Goal: Task Accomplishment & Management: Manage account settings

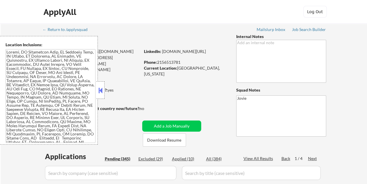
click at [103, 89] on button at bounding box center [100, 90] width 6 height 9
select select ""pending""
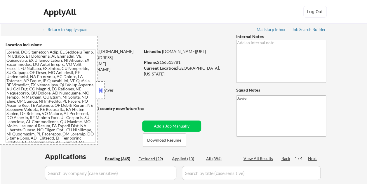
select select ""pending""
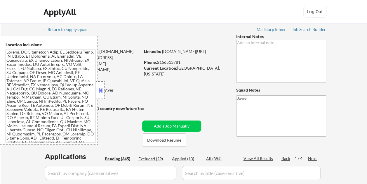
select select ""pending""
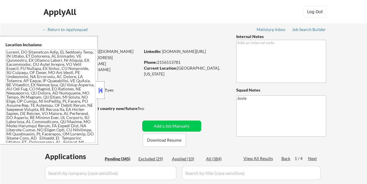
select select ""pending""
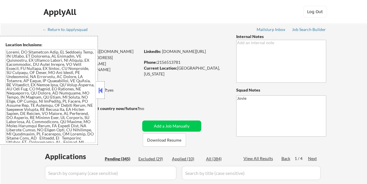
select select ""pending""
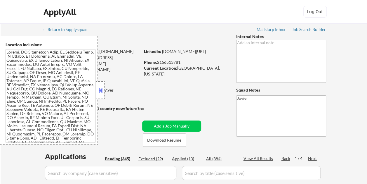
select select ""pending""
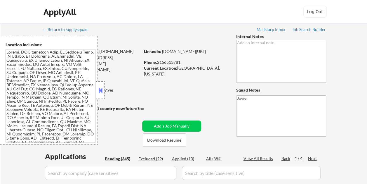
select select ""pending""
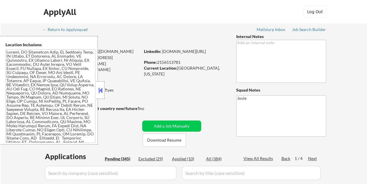
select select ""pending""
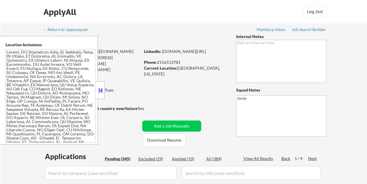
select select ""pending""
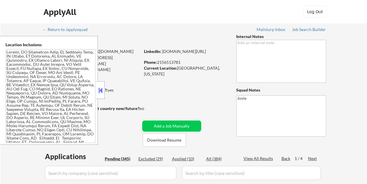
select select ""pending""
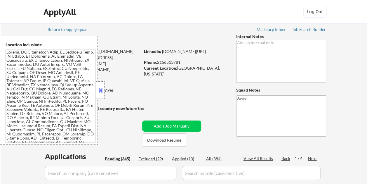
select select ""pending""
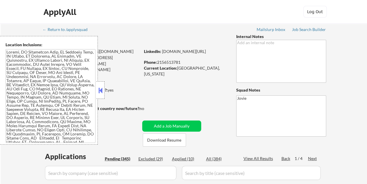
select select ""pending""
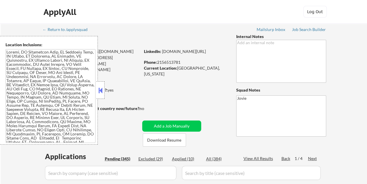
select select ""pending""
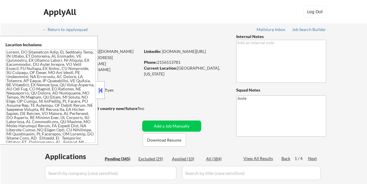
select select ""pending""
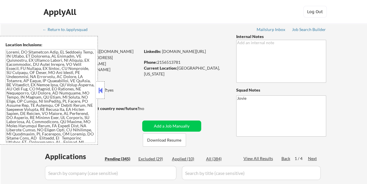
select select ""pending""
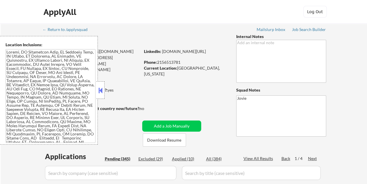
select select ""pending""
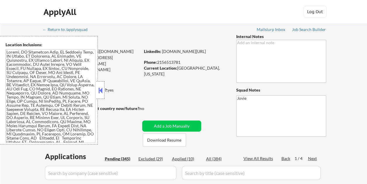
select select ""pending""
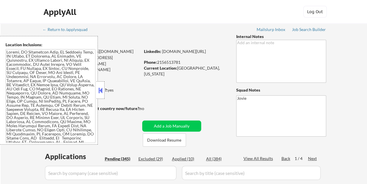
select select ""pending""
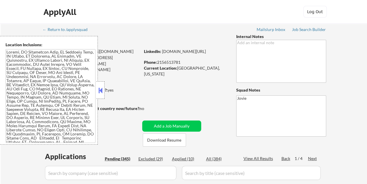
select select ""pending""
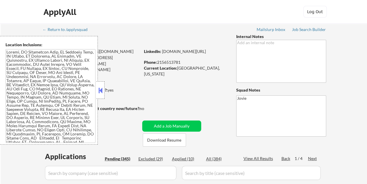
select select ""pending""
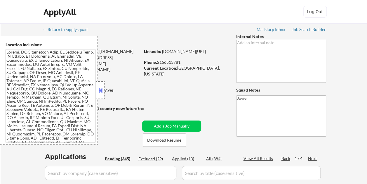
select select ""pending""
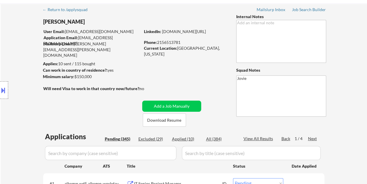
scroll to position [29, 0]
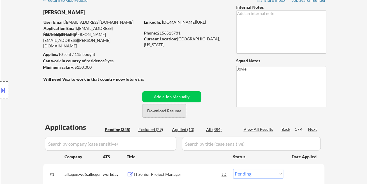
click at [165, 110] on button "Download Resume" at bounding box center [164, 110] width 43 height 13
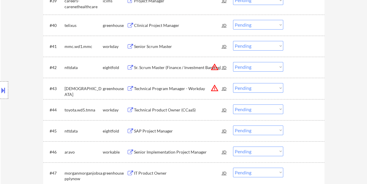
scroll to position [1111, 0]
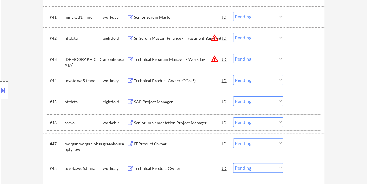
click at [297, 123] on div at bounding box center [305, 122] width 26 height 11
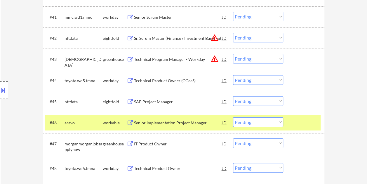
click at [302, 120] on div at bounding box center [305, 122] width 26 height 11
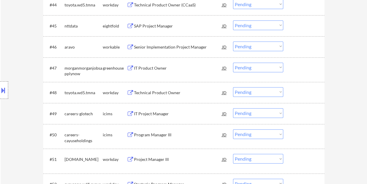
scroll to position [1198, 0]
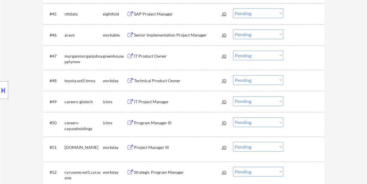
click at [299, 59] on div at bounding box center [305, 56] width 26 height 11
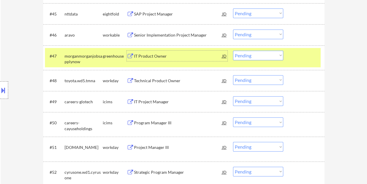
click at [170, 56] on div "IT Product Owner" at bounding box center [178, 56] width 88 height 6
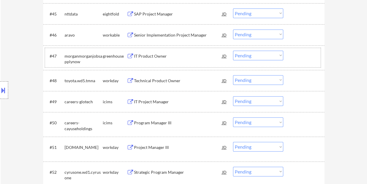
drag, startPoint x: 303, startPoint y: 56, endPoint x: 286, endPoint y: 56, distance: 16.4
click at [303, 57] on div at bounding box center [305, 56] width 26 height 11
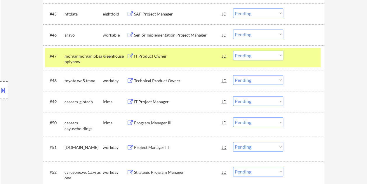
click at [281, 55] on select "Choose an option... Pending Applied Excluded (Questions) Excluded (Expired) Exc…" at bounding box center [258, 56] width 50 height 10
click at [233, 51] on select "Choose an option... Pending Applied Excluded (Questions) Excluded (Expired) Exc…" at bounding box center [258, 56] width 50 height 10
select select ""pending""
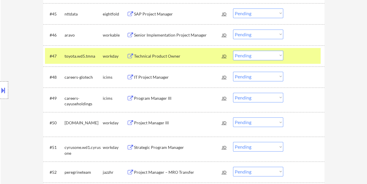
click at [298, 57] on div at bounding box center [305, 56] width 26 height 11
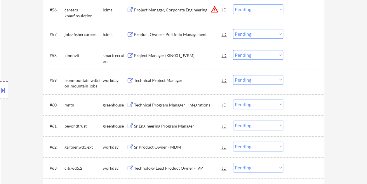
scroll to position [1462, 0]
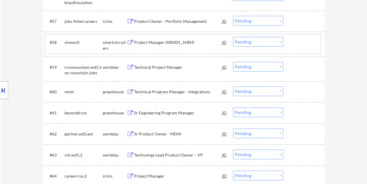
drag, startPoint x: 300, startPoint y: 44, endPoint x: 261, endPoint y: 44, distance: 39.2
click at [300, 44] on div at bounding box center [305, 42] width 26 height 11
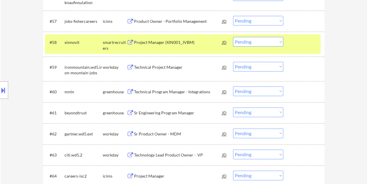
click at [193, 46] on div "Project Manager (XIN001_JVBM)" at bounding box center [178, 42] width 88 height 11
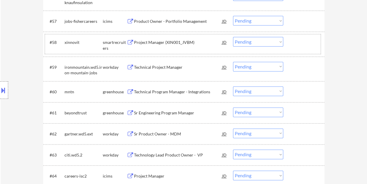
click at [297, 36] on div "#58 xinnovit smartrecruiters Project Manager (XIN001_JVBM) JD Choose an option.…" at bounding box center [183, 43] width 276 height 19
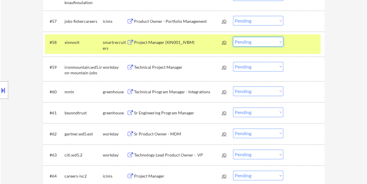
click at [275, 41] on select "Choose an option... Pending Applied Excluded (Questions) Excluded (Expired) Exc…" at bounding box center [258, 42] width 50 height 10
click at [233, 37] on select "Choose an option... Pending Applied Excluded (Questions) Excluded (Expired) Exc…" at bounding box center [258, 42] width 50 height 10
select select ""pending""
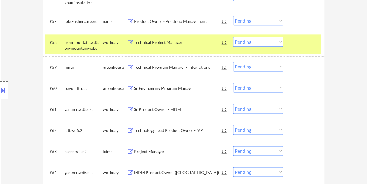
click at [295, 47] on div "#58 ironmountain.wd5.iron-mountain-jobs workday Technical Project Manager JD Ch…" at bounding box center [183, 43] width 276 height 19
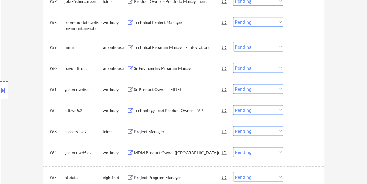
scroll to position [1491, 0]
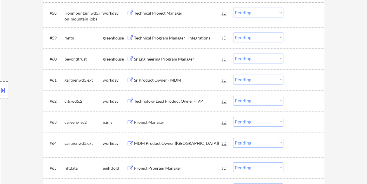
click at [304, 37] on div at bounding box center [305, 37] width 26 height 11
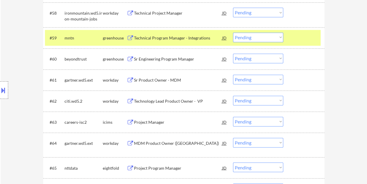
click at [169, 36] on div "Technical Program Manager - Integrations" at bounding box center [178, 38] width 88 height 6
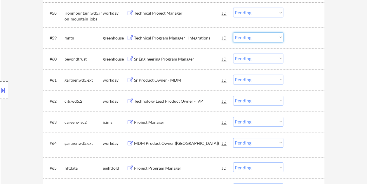
click at [279, 35] on select "Choose an option... Pending Applied Excluded (Questions) Excluded (Expired) Exc…" at bounding box center [258, 37] width 50 height 10
click at [233, 32] on select "Choose an option... Pending Applied Excluded (Questions) Excluded (Expired) Exc…" at bounding box center [258, 37] width 50 height 10
select select ""pending""
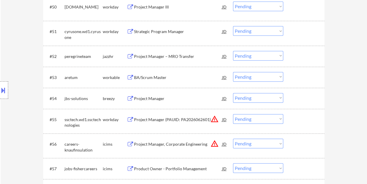
scroll to position [1321, 0]
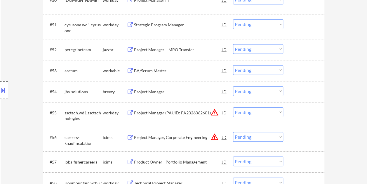
click at [301, 72] on div at bounding box center [305, 70] width 26 height 11
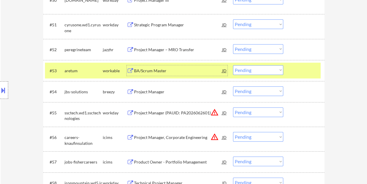
click at [192, 71] on div "BA/Scrum Master" at bounding box center [178, 71] width 88 height 6
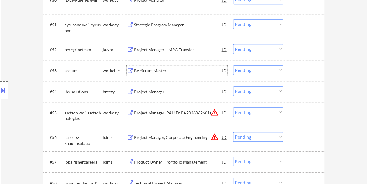
click at [295, 68] on div at bounding box center [305, 70] width 26 height 11
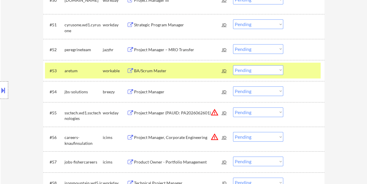
click at [277, 70] on select "Choose an option... Pending Applied Excluded (Questions) Excluded (Expired) Exc…" at bounding box center [258, 70] width 50 height 10
click at [233, 65] on select "Choose an option... Pending Applied Excluded (Questions) Excluded (Expired) Exc…" at bounding box center [258, 70] width 50 height 10
select select ""pending""
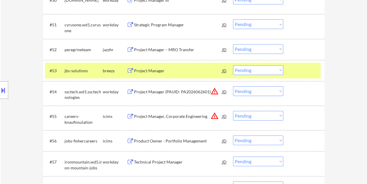
click at [305, 70] on div at bounding box center [305, 70] width 26 height 11
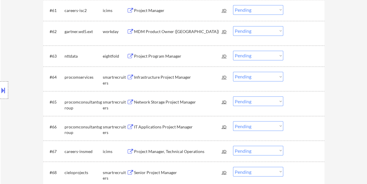
scroll to position [1555, 0]
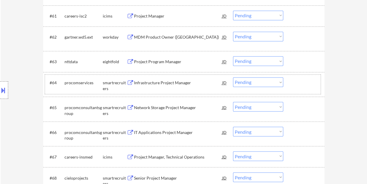
click at [314, 86] on div at bounding box center [305, 82] width 26 height 11
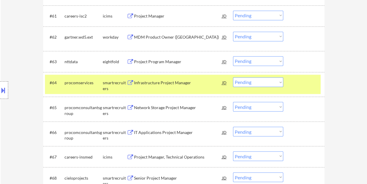
click at [193, 79] on div "Infrastructure Project Manager" at bounding box center [178, 82] width 88 height 11
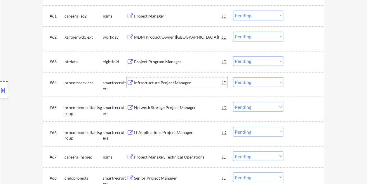
click at [282, 82] on select "Choose an option... Pending Applied Excluded (Questions) Excluded (Expired) Exc…" at bounding box center [258, 82] width 50 height 10
click at [233, 77] on select "Choose an option... Pending Applied Excluded (Questions) Excluded (Expired) Exc…" at bounding box center [258, 82] width 50 height 10
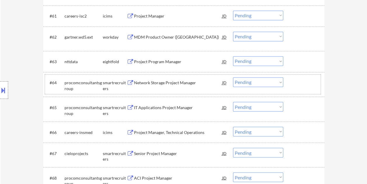
click at [295, 89] on div "#64 procomconsultantsgroup smartrecruiters Network Storage Project Manager JD C…" at bounding box center [183, 84] width 276 height 19
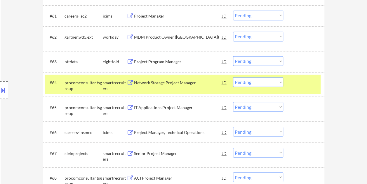
click at [173, 82] on div "Network Storage Project Manager" at bounding box center [178, 83] width 88 height 6
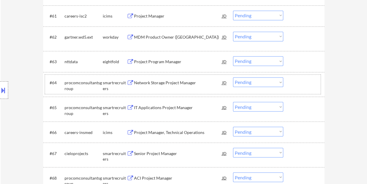
click at [293, 83] on div at bounding box center [305, 82] width 26 height 11
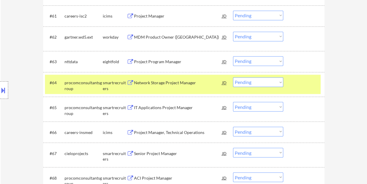
click at [280, 82] on select "Choose an option... Pending Applied Excluded (Questions) Excluded (Expired) Exc…" at bounding box center [258, 82] width 50 height 10
click at [233, 77] on select "Choose an option... Pending Applied Excluded (Questions) Excluded (Expired) Exc…" at bounding box center [258, 82] width 50 height 10
select select ""pending""
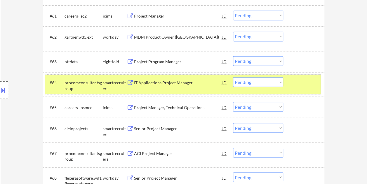
click at [300, 83] on div at bounding box center [305, 82] width 26 height 11
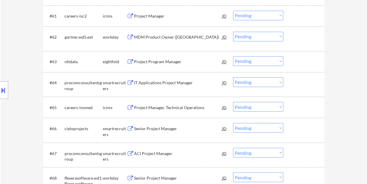
click at [296, 86] on div at bounding box center [305, 82] width 26 height 11
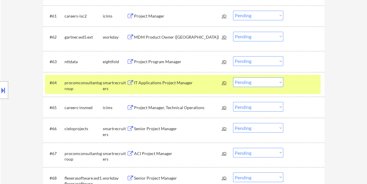
click at [298, 84] on div at bounding box center [305, 82] width 26 height 11
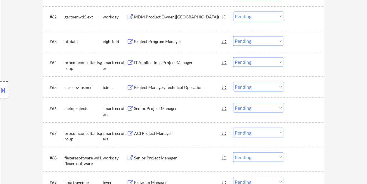
scroll to position [1584, 0]
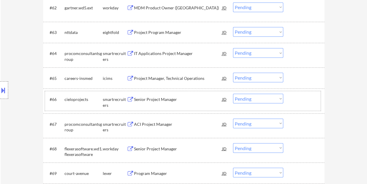
drag, startPoint x: 301, startPoint y: 101, endPoint x: 251, endPoint y: 106, distance: 49.6
click at [301, 101] on div at bounding box center [305, 99] width 26 height 11
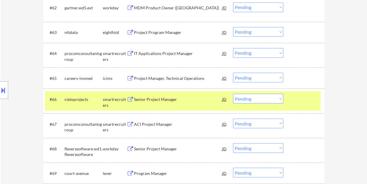
click at [181, 99] on div "Senior Project Manager" at bounding box center [178, 99] width 88 height 6
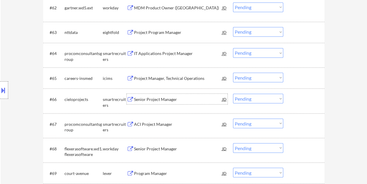
click at [292, 99] on div at bounding box center [305, 99] width 26 height 11
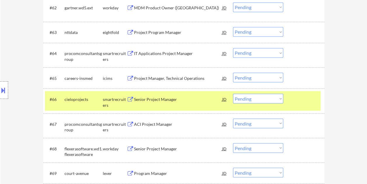
click at [281, 97] on select "Choose an option... Pending Applied Excluded (Questions) Excluded (Expired) Exc…" at bounding box center [258, 99] width 50 height 10
click at [233, 94] on select "Choose an option... Pending Applied Excluded (Questions) Excluded (Expired) Exc…" at bounding box center [258, 99] width 50 height 10
select select ""pending""
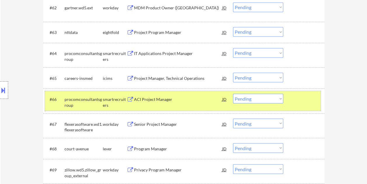
click at [298, 102] on div at bounding box center [305, 99] width 26 height 11
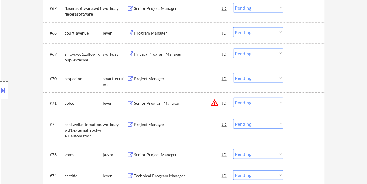
scroll to position [1701, 0]
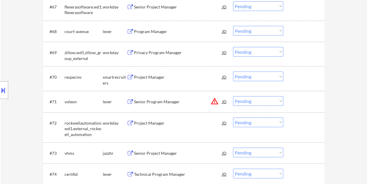
click at [295, 31] on div at bounding box center [305, 31] width 26 height 11
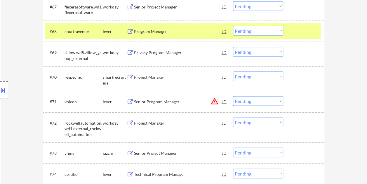
click at [192, 32] on div "Program Manager" at bounding box center [178, 32] width 88 height 6
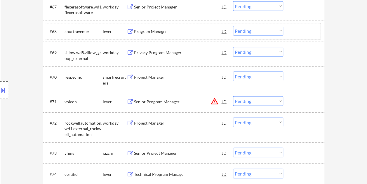
click at [293, 33] on div at bounding box center [305, 31] width 26 height 11
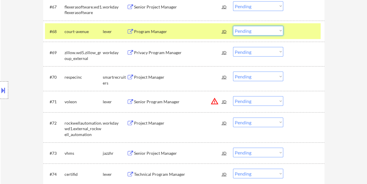
click at [281, 31] on select "Choose an option... Pending Applied Excluded (Questions) Excluded (Expired) Exc…" at bounding box center [258, 31] width 50 height 10
click at [233, 26] on select "Choose an option... Pending Applied Excluded (Questions) Excluded (Expired) Exc…" at bounding box center [258, 31] width 50 height 10
select select ""pending""
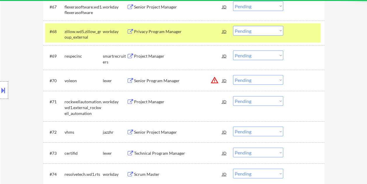
click at [293, 26] on div at bounding box center [305, 31] width 26 height 11
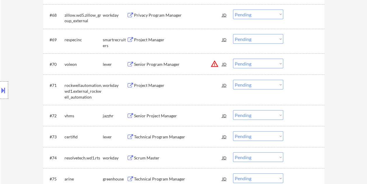
scroll to position [1730, 0]
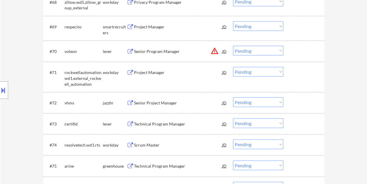
click at [295, 27] on div at bounding box center [305, 26] width 26 height 11
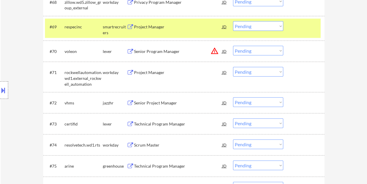
click at [165, 30] on div "Project Manager" at bounding box center [178, 26] width 88 height 11
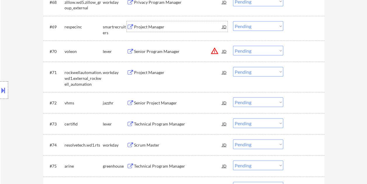
click at [301, 27] on div at bounding box center [305, 26] width 26 height 11
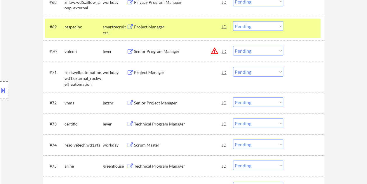
click at [281, 26] on select "Choose an option... Pending Applied Excluded (Questions) Excluded (Expired) Exc…" at bounding box center [258, 26] width 50 height 10
click at [233, 21] on select "Choose an option... Pending Applied Excluded (Questions) Excluded (Expired) Exc…" at bounding box center [258, 26] width 50 height 10
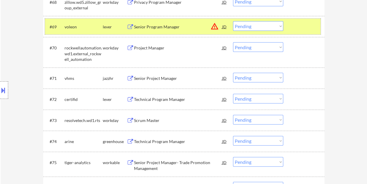
click at [292, 26] on div at bounding box center [305, 26] width 26 height 11
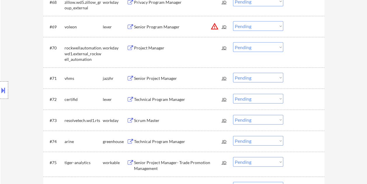
click at [304, 31] on div at bounding box center [305, 26] width 26 height 11
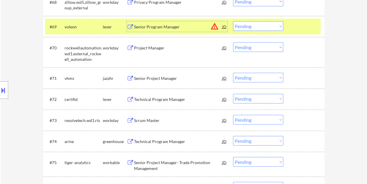
click at [183, 30] on div "Senior Program Manager" at bounding box center [178, 26] width 88 height 11
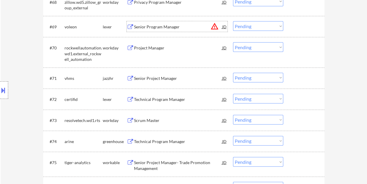
click at [300, 26] on div at bounding box center [305, 26] width 26 height 11
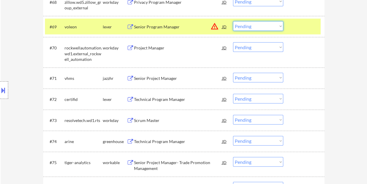
click at [281, 25] on select "Choose an option... Pending Applied Excluded (Questions) Excluded (Expired) Exc…" at bounding box center [258, 26] width 50 height 10
click at [233, 21] on select "Choose an option... Pending Applied Excluded (Questions) Excluded (Expired) Exc…" at bounding box center [258, 26] width 50 height 10
select select ""pending""
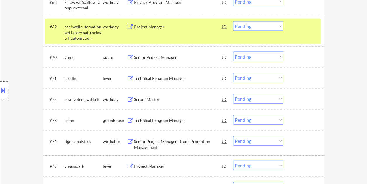
click at [303, 34] on div "#69 rockwellautomation.wd1.external_rockwell_automation workday Project Manager…" at bounding box center [183, 31] width 276 height 25
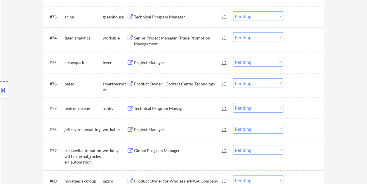
scroll to position [1847, 0]
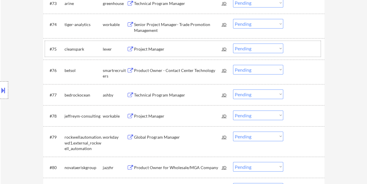
click at [305, 48] on div at bounding box center [305, 49] width 26 height 11
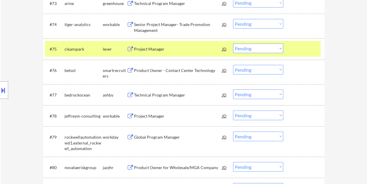
click at [177, 51] on div "Project Manager" at bounding box center [178, 49] width 88 height 6
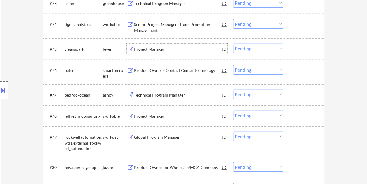
click at [294, 47] on div at bounding box center [305, 49] width 26 height 11
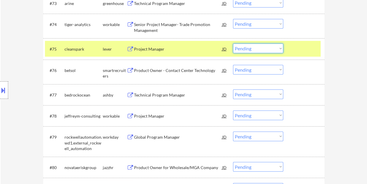
click at [278, 45] on select "Choose an option... Pending Applied Excluded (Questions) Excluded (Expired) Exc…" at bounding box center [258, 49] width 50 height 10
click at [233, 44] on select "Choose an option... Pending Applied Excluded (Questions) Excluded (Expired) Exc…" at bounding box center [258, 49] width 50 height 10
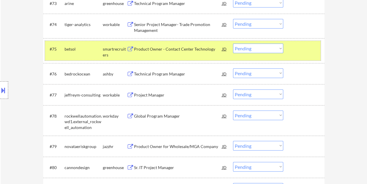
click at [303, 49] on div at bounding box center [305, 49] width 26 height 11
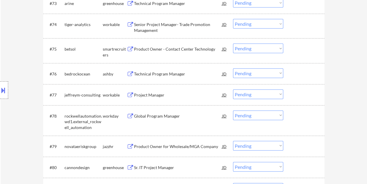
click at [302, 49] on div at bounding box center [305, 49] width 26 height 11
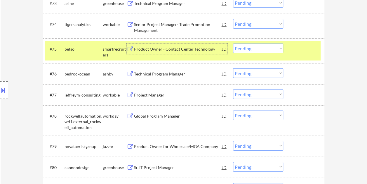
click at [191, 50] on div "Product Owner - Contact Center Technology" at bounding box center [178, 49] width 88 height 6
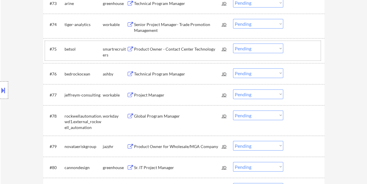
drag, startPoint x: 297, startPoint y: 50, endPoint x: 282, endPoint y: 50, distance: 14.9
click at [297, 50] on div at bounding box center [305, 49] width 26 height 11
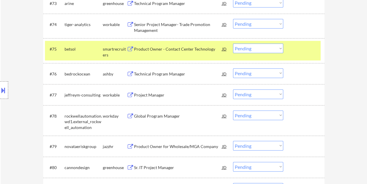
click at [279, 49] on select "Choose an option... Pending Applied Excluded (Questions) Excluded (Expired) Exc…" at bounding box center [258, 49] width 50 height 10
click at [233, 44] on select "Choose an option... Pending Applied Excluded (Questions) Excluded (Expired) Exc…" at bounding box center [258, 49] width 50 height 10
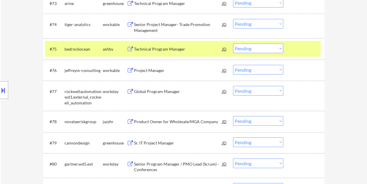
click at [293, 49] on div at bounding box center [305, 49] width 26 height 11
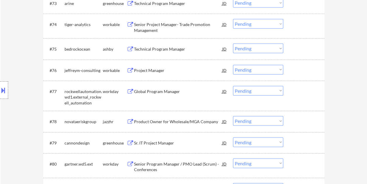
click at [297, 45] on div at bounding box center [305, 49] width 26 height 11
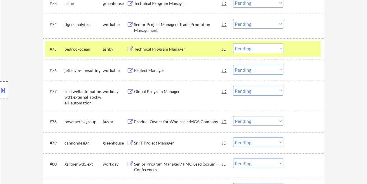
click at [168, 51] on div "Technical Program Manager" at bounding box center [178, 49] width 88 height 6
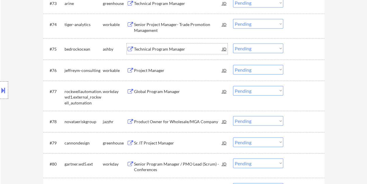
drag, startPoint x: 304, startPoint y: 50, endPoint x: 299, endPoint y: 50, distance: 5.0
click at [304, 50] on div at bounding box center [305, 49] width 26 height 11
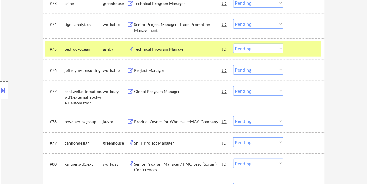
drag, startPoint x: 277, startPoint y: 49, endPoint x: 274, endPoint y: 49, distance: 3.2
click at [277, 49] on select "Choose an option... Pending Applied Excluded (Questions) Excluded (Expired) Exc…" at bounding box center [258, 49] width 50 height 10
click at [233, 44] on select "Choose an option... Pending Applied Excluded (Questions) Excluded (Expired) Exc…" at bounding box center [258, 49] width 50 height 10
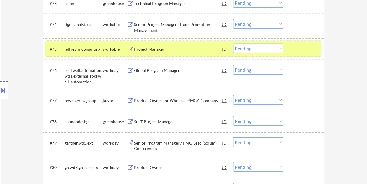
click at [294, 46] on div at bounding box center [305, 49] width 26 height 11
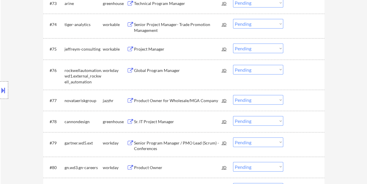
click at [289, 44] on div "#75 jeffreym-consulting workable Project Manager JD warning_amber Choose an opt…" at bounding box center [183, 49] width 276 height 16
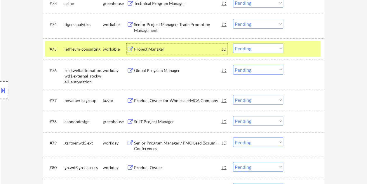
click at [155, 47] on div "Project Manager" at bounding box center [178, 49] width 88 height 6
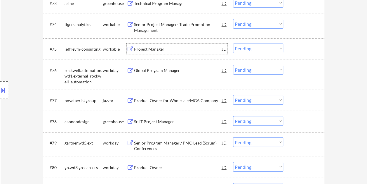
click at [287, 48] on div "#75 jeffreym-consulting workable Project Manager JD warning_amber Choose an opt…" at bounding box center [183, 49] width 276 height 16
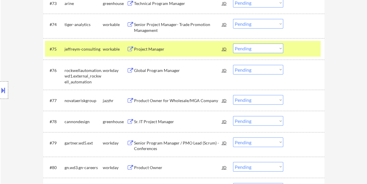
click at [281, 49] on select "Choose an option... Pending Applied Excluded (Questions) Excluded (Expired) Exc…" at bounding box center [258, 49] width 50 height 10
click at [233, 44] on select "Choose an option... Pending Applied Excluded (Questions) Excluded (Expired) Exc…" at bounding box center [258, 49] width 50 height 10
select select ""pending""
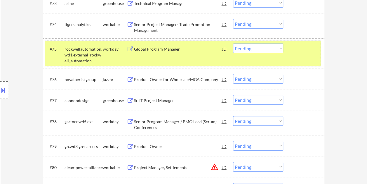
click at [296, 50] on div at bounding box center [305, 49] width 26 height 11
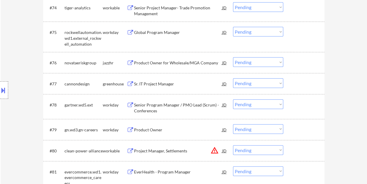
scroll to position [1876, 0]
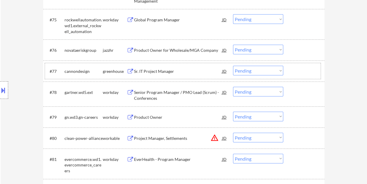
click at [298, 76] on div at bounding box center [305, 71] width 26 height 11
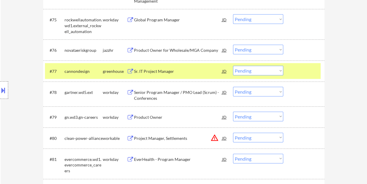
click at [192, 73] on div "Sr. IT Project Manager" at bounding box center [178, 71] width 88 height 6
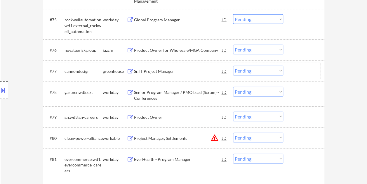
click at [297, 69] on div at bounding box center [305, 71] width 26 height 11
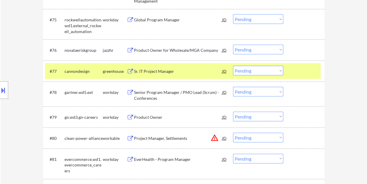
click at [225, 74] on div "JD" at bounding box center [225, 71] width 6 height 11
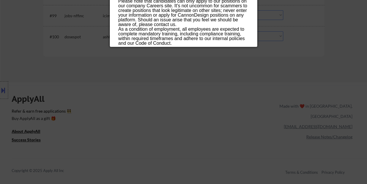
scroll to position [2432, 0]
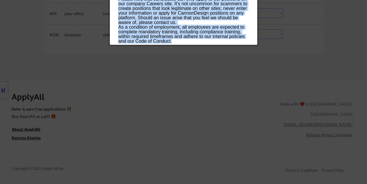
drag, startPoint x: 119, startPoint y: 23, endPoint x: 229, endPoint y: 39, distance: 111.1
copy div "Sr. IT Project Manager cannondesign United States - Remote AI Location Check ✅:…"
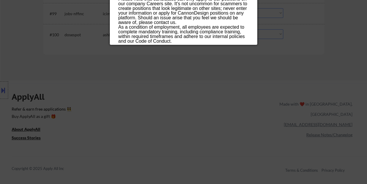
click at [299, 45] on div at bounding box center [183, 92] width 367 height 184
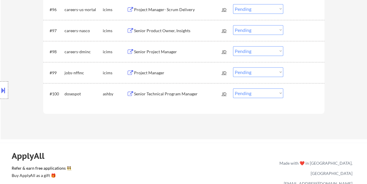
scroll to position [2365, 0]
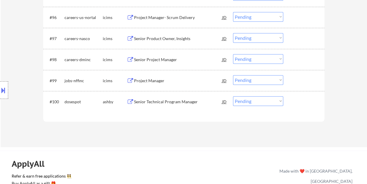
click at [304, 100] on div at bounding box center [305, 101] width 26 height 11
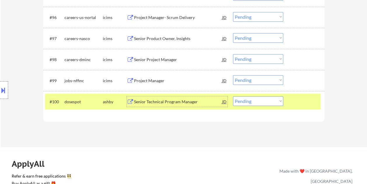
click at [182, 105] on div "Senior Technical Program Manager" at bounding box center [178, 101] width 88 height 11
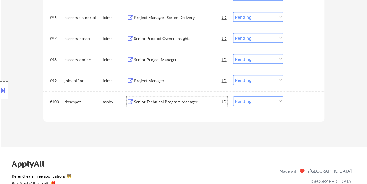
drag, startPoint x: 295, startPoint y: 101, endPoint x: 292, endPoint y: 102, distance: 3.7
click at [295, 101] on div at bounding box center [305, 101] width 26 height 11
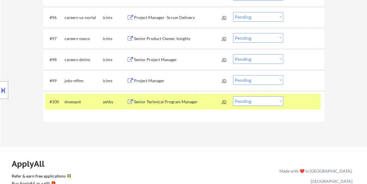
click at [273, 102] on select "Choose an option... Pending Applied Excluded (Questions) Excluded (Expired) Exc…" at bounding box center [258, 101] width 50 height 10
click at [233, 96] on select "Choose an option... Pending Applied Excluded (Questions) Excluded (Expired) Exc…" at bounding box center [258, 101] width 50 height 10
click at [300, 98] on div at bounding box center [305, 101] width 26 height 11
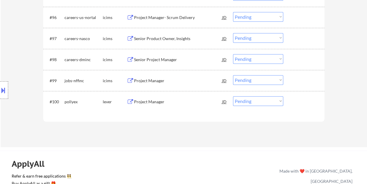
click at [298, 100] on div at bounding box center [305, 101] width 26 height 11
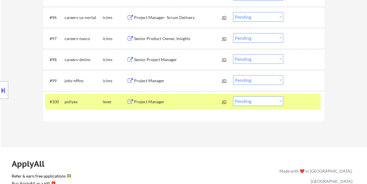
click at [147, 99] on div "Project Manager" at bounding box center [178, 102] width 88 height 6
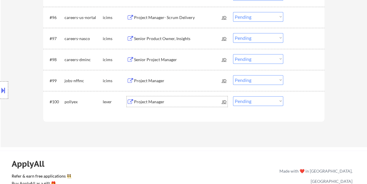
drag, startPoint x: 276, startPoint y: 99, endPoint x: 272, endPoint y: 100, distance: 4.6
click at [277, 99] on select "Choose an option... Pending Applied Excluded (Questions) Excluded (Expired) Exc…" at bounding box center [258, 101] width 50 height 10
click at [233, 96] on select "Choose an option... Pending Applied Excluded (Questions) Excluded (Expired) Exc…" at bounding box center [258, 101] width 50 height 10
select select ""pending""
click at [297, 106] on div at bounding box center [305, 101] width 26 height 11
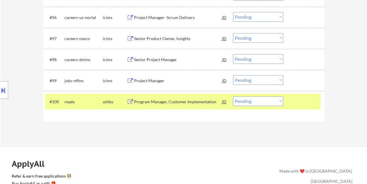
click at [201, 97] on div "Program Manager, Customer Implementation" at bounding box center [178, 101] width 88 height 11
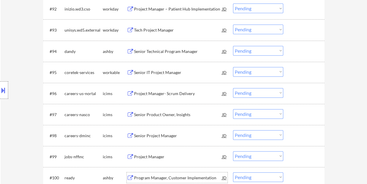
scroll to position [2277, 0]
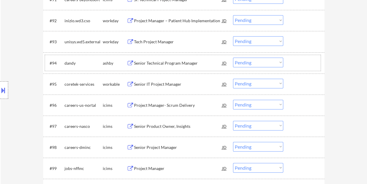
click at [296, 58] on div at bounding box center [305, 63] width 26 height 11
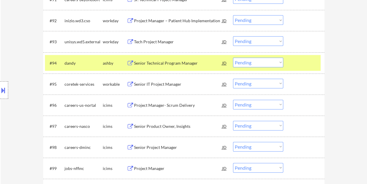
click at [192, 66] on div "Senior Technical Program Manager" at bounding box center [178, 63] width 88 height 11
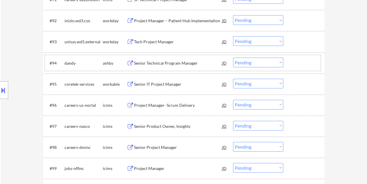
click at [293, 59] on div at bounding box center [305, 63] width 26 height 11
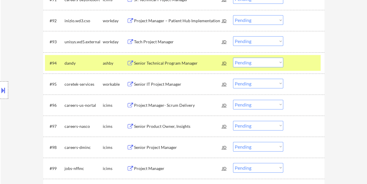
drag, startPoint x: 275, startPoint y: 58, endPoint x: 269, endPoint y: 59, distance: 5.9
click at [275, 59] on select "Choose an option... Pending Applied Excluded (Questions) Excluded (Expired) Exc…" at bounding box center [258, 63] width 50 height 10
click at [233, 58] on select "Choose an option... Pending Applied Excluded (Questions) Excluded (Expired) Exc…" at bounding box center [258, 63] width 50 height 10
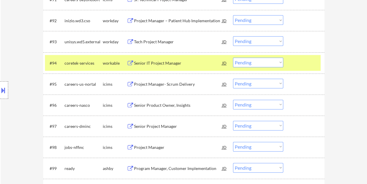
click at [210, 62] on div "Senior IT Project Manager" at bounding box center [178, 63] width 88 height 6
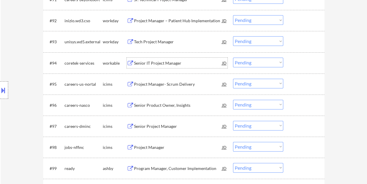
click at [302, 68] on div "#94 coretek-services workable Senior IT Project Manager JD warning_amber Choose…" at bounding box center [183, 63] width 276 height 16
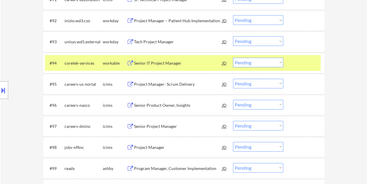
click at [281, 62] on select "Choose an option... Pending Applied Excluded (Questions) Excluded (Expired) Exc…" at bounding box center [258, 63] width 50 height 10
click at [233, 58] on select "Choose an option... Pending Applied Excluded (Questions) Excluded (Expired) Exc…" at bounding box center [258, 63] width 50 height 10
select select ""pending""
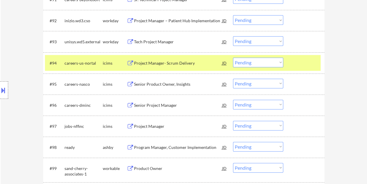
click at [305, 64] on div at bounding box center [305, 63] width 26 height 11
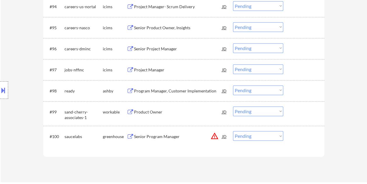
scroll to position [2336, 0]
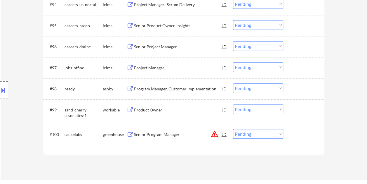
click at [297, 89] on div at bounding box center [305, 88] width 26 height 11
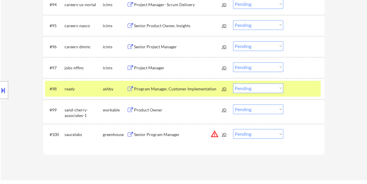
click at [172, 87] on div "Program Manager, Customer Implementation" at bounding box center [178, 89] width 88 height 6
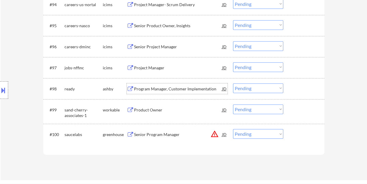
click at [304, 139] on div at bounding box center [305, 134] width 26 height 11
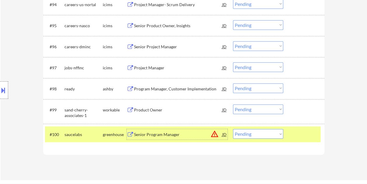
click at [188, 133] on div "Senior Program Manager" at bounding box center [178, 135] width 88 height 6
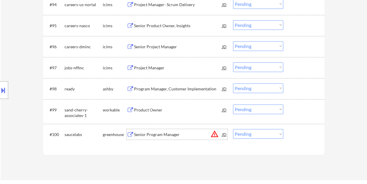
click at [297, 134] on div at bounding box center [305, 134] width 26 height 11
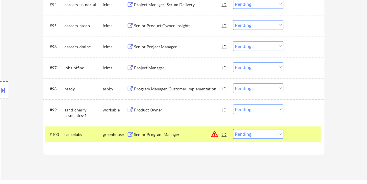
click at [279, 135] on select "Choose an option... Pending Applied Excluded (Questions) Excluded (Expired) Exc…" at bounding box center [258, 134] width 50 height 10
click at [233, 129] on select "Choose an option... Pending Applied Excluded (Questions) Excluded (Expired) Exc…" at bounding box center [258, 134] width 50 height 10
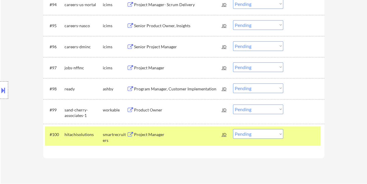
click at [300, 133] on div at bounding box center [305, 134] width 26 height 11
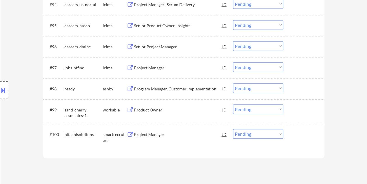
click at [299, 134] on div at bounding box center [305, 134] width 26 height 11
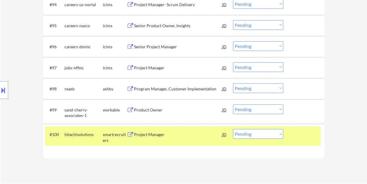
click at [171, 132] on div "Project Manager" at bounding box center [178, 135] width 88 height 6
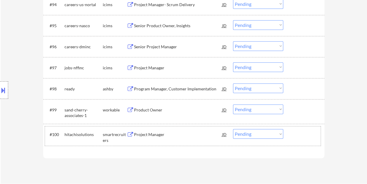
click at [302, 135] on div at bounding box center [305, 134] width 26 height 11
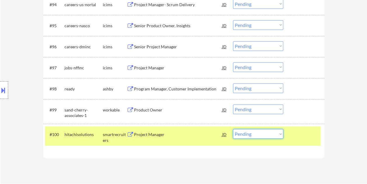
click at [279, 132] on select "Choose an option... Pending Applied Excluded (Questions) Excluded (Expired) Exc…" at bounding box center [258, 134] width 50 height 10
click at [233, 129] on select "Choose an option... Pending Applied Excluded (Questions) Excluded (Expired) Exc…" at bounding box center [258, 134] width 50 height 10
click at [290, 137] on div "#100 ipstechnologyservices smartrecruiters Project Manager JD warning_amber Cho…" at bounding box center [183, 135] width 276 height 19
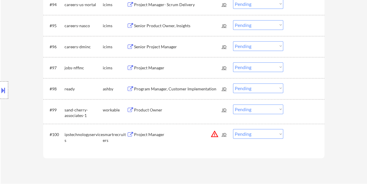
click at [295, 132] on div at bounding box center [305, 134] width 26 height 11
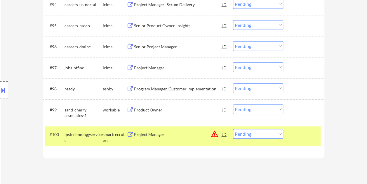
click at [159, 130] on div "Project Manager" at bounding box center [178, 134] width 88 height 11
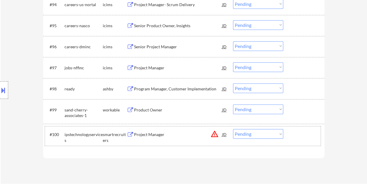
drag, startPoint x: 303, startPoint y: 129, endPoint x: 285, endPoint y: 132, distance: 18.5
click at [303, 129] on div at bounding box center [305, 134] width 26 height 11
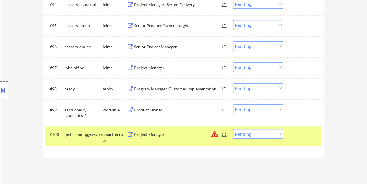
click at [282, 133] on select "Choose an option... Pending Applied Excluded (Questions) Excluded (Expired) Exc…" at bounding box center [258, 134] width 50 height 10
click at [233, 129] on select "Choose an option... Pending Applied Excluded (Questions) Excluded (Expired) Exc…" at bounding box center [258, 134] width 50 height 10
select select ""pending""
click at [298, 132] on div at bounding box center [305, 134] width 26 height 11
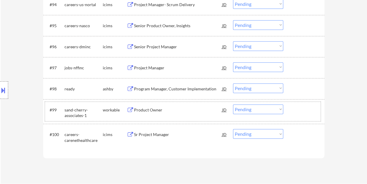
click at [293, 109] on div at bounding box center [305, 109] width 26 height 11
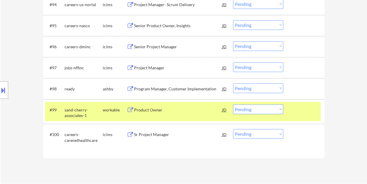
click at [161, 110] on div "Product Owner" at bounding box center [178, 110] width 88 height 6
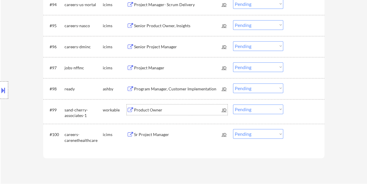
click at [298, 109] on div at bounding box center [305, 109] width 26 height 11
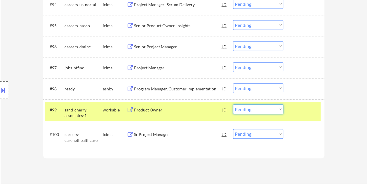
click at [276, 110] on select "Choose an option... Pending Applied Excluded (Questions) Excluded (Expired) Exc…" at bounding box center [258, 109] width 50 height 10
click at [233, 104] on select "Choose an option... Pending Applied Excluded (Questions) Excluded (Expired) Exc…" at bounding box center [258, 109] width 50 height 10
select select ""pending""
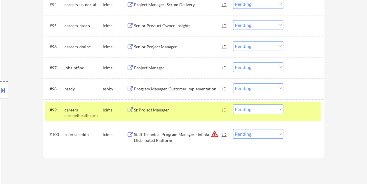
click at [293, 114] on div at bounding box center [305, 109] width 26 height 11
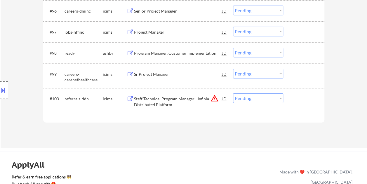
scroll to position [2358, 0]
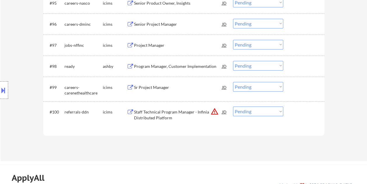
click at [297, 60] on div "#98 ready ashby Program Manager, Customer Implementation JD warning_amber Choos…" at bounding box center [183, 66] width 276 height 16
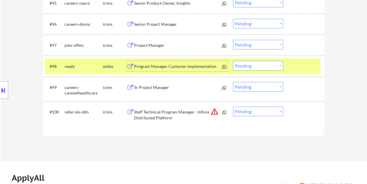
click at [170, 69] on div "Program Manager, Customer Implementation" at bounding box center [178, 66] width 88 height 11
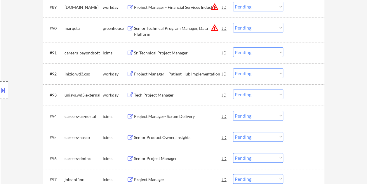
scroll to position [2212, 0]
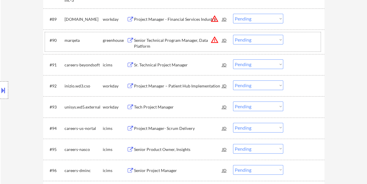
click at [295, 45] on div at bounding box center [305, 40] width 26 height 11
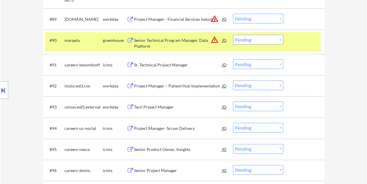
click at [181, 40] on div "Senior Technical Program Manager, Data Platform" at bounding box center [178, 42] width 88 height 11
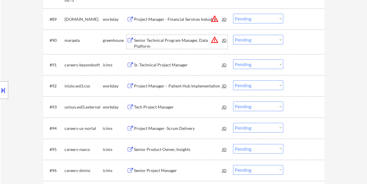
click at [295, 40] on div at bounding box center [305, 40] width 26 height 11
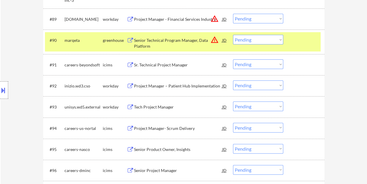
click at [280, 39] on select "Choose an option... Pending Applied Excluded (Questions) Excluded (Expired) Exc…" at bounding box center [258, 40] width 50 height 10
click at [233, 35] on select "Choose an option... Pending Applied Excluded (Questions) Excluded (Expired) Exc…" at bounding box center [258, 40] width 50 height 10
select select ""pending""
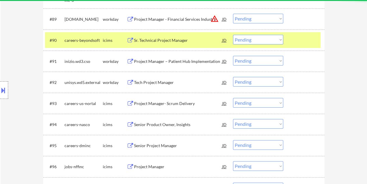
click at [295, 41] on div at bounding box center [305, 40] width 26 height 11
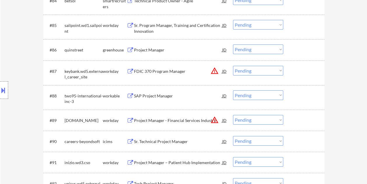
scroll to position [2124, 0]
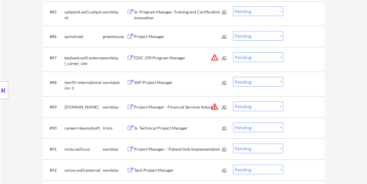
click at [298, 81] on div at bounding box center [305, 82] width 26 height 11
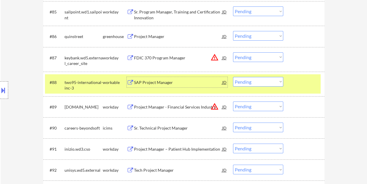
click at [153, 78] on div "SAP Project Manager" at bounding box center [178, 82] width 88 height 11
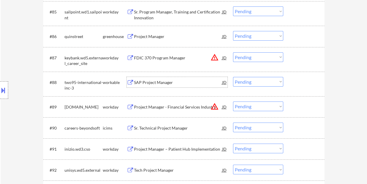
drag, startPoint x: 290, startPoint y: 81, endPoint x: 285, endPoint y: 82, distance: 5.3
click at [290, 81] on div "#88 two95-international-inc-3 workable SAP Project Manager JD warning_amber Cho…" at bounding box center [183, 83] width 276 height 19
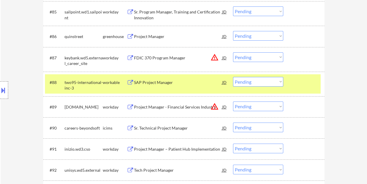
click at [280, 82] on select "Choose an option... Pending Applied Excluded (Questions) Excluded (Expired) Exc…" at bounding box center [258, 82] width 50 height 10
click at [233, 77] on select "Choose an option... Pending Applied Excluded (Questions) Excluded (Expired) Exc…" at bounding box center [258, 82] width 50 height 10
select select ""pending""
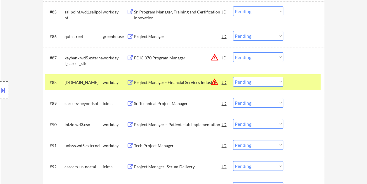
click at [298, 80] on div at bounding box center [305, 82] width 26 height 11
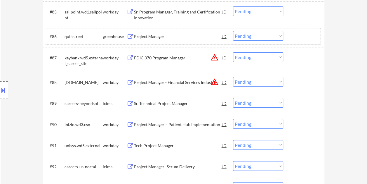
drag, startPoint x: 300, startPoint y: 35, endPoint x: 210, endPoint y: 40, distance: 90.5
click at [300, 36] on div at bounding box center [305, 36] width 26 height 11
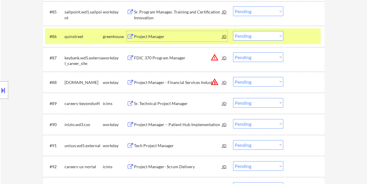
click at [171, 40] on div "Project Manager" at bounding box center [178, 36] width 88 height 11
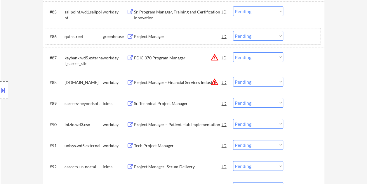
drag, startPoint x: 292, startPoint y: 40, endPoint x: 286, endPoint y: 39, distance: 6.2
click at [292, 40] on div at bounding box center [305, 36] width 26 height 11
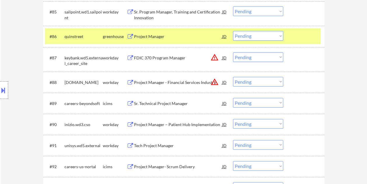
click at [282, 37] on select "Choose an option... Pending Applied Excluded (Questions) Excluded (Expired) Exc…" at bounding box center [258, 36] width 50 height 10
click at [233, 31] on select "Choose an option... Pending Applied Excluded (Questions) Excluded (Expired) Exc…" at bounding box center [258, 36] width 50 height 10
select select ""pending""
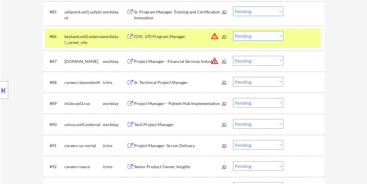
click at [297, 32] on div at bounding box center [305, 36] width 26 height 11
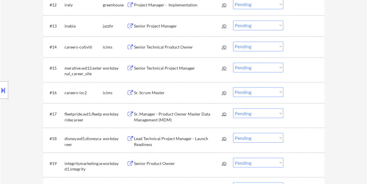
scroll to position [439, 0]
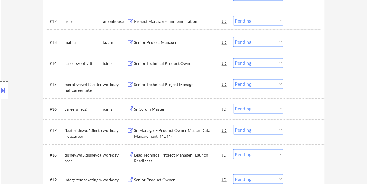
click at [302, 19] on div at bounding box center [305, 21] width 26 height 11
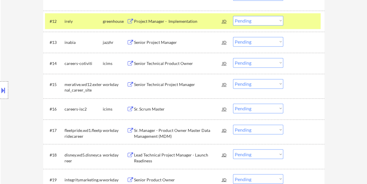
click at [176, 22] on div "Project Manager - Implementation" at bounding box center [178, 21] width 88 height 6
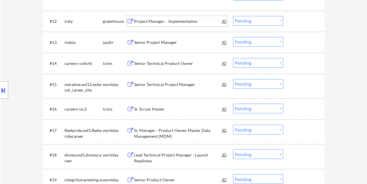
drag, startPoint x: 289, startPoint y: 15, endPoint x: 287, endPoint y: 18, distance: 3.0
click at [289, 15] on div "#12 irely greenhouse Project Manager - Implementation JD Choose an option... Pe…" at bounding box center [183, 21] width 276 height 16
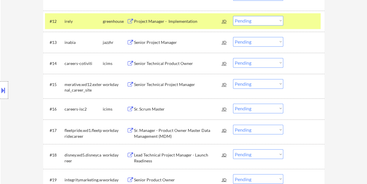
click at [282, 19] on select "Choose an option... Pending Applied Excluded (Questions) Excluded (Expired) Exc…" at bounding box center [258, 21] width 50 height 10
click at [233, 16] on select "Choose an option... Pending Applied Excluded (Questions) Excluded (Expired) Exc…" at bounding box center [258, 21] width 50 height 10
select select ""pending""
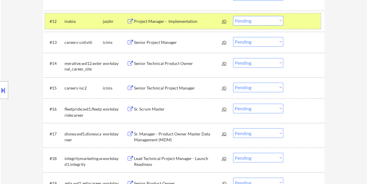
click at [297, 20] on div at bounding box center [305, 21] width 26 height 11
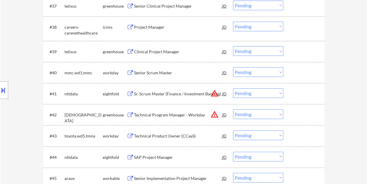
scroll to position [1053, 0]
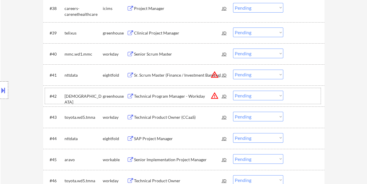
drag, startPoint x: 300, startPoint y: 93, endPoint x: 264, endPoint y: 96, distance: 36.4
click at [300, 93] on div at bounding box center [305, 96] width 26 height 11
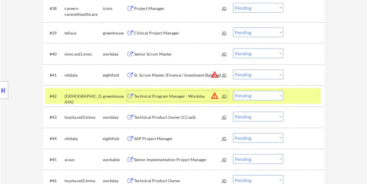
click at [174, 91] on div "Technical Program Manager - Workday" at bounding box center [178, 96] width 88 height 11
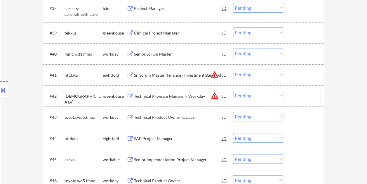
click at [293, 96] on div at bounding box center [305, 96] width 26 height 11
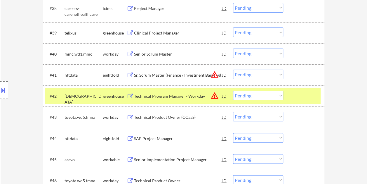
click at [280, 97] on select "Choose an option... Pending Applied Excluded (Questions) Excluded (Expired) Exc…" at bounding box center [258, 96] width 50 height 10
click at [233, 91] on select "Choose an option... Pending Applied Excluded (Questions) Excluded (Expired) Exc…" at bounding box center [258, 96] width 50 height 10
select select ""pending""
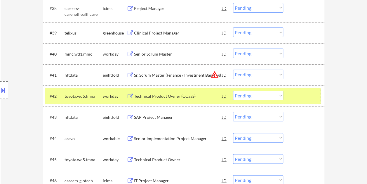
click at [298, 94] on div at bounding box center [305, 96] width 26 height 11
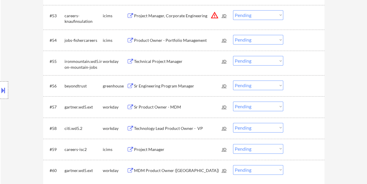
scroll to position [1374, 0]
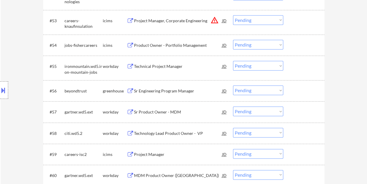
click at [302, 91] on div at bounding box center [305, 90] width 26 height 11
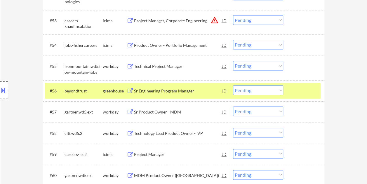
click at [194, 91] on div "Sr Engineering Program Manager" at bounding box center [178, 91] width 88 height 6
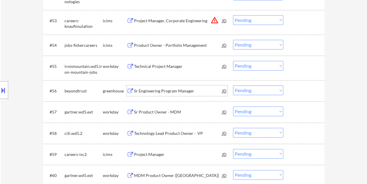
click at [223, 91] on div "JD" at bounding box center [225, 90] width 6 height 11
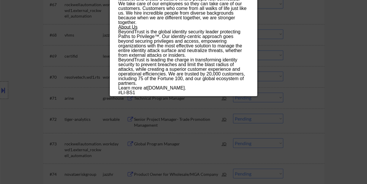
scroll to position [1725, 0]
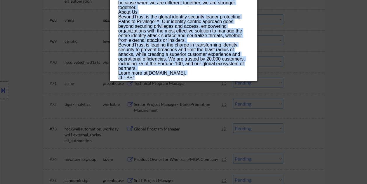
drag, startPoint x: 119, startPoint y: 23, endPoint x: 203, endPoint y: 79, distance: 100.7
copy div "Sr Engineering Program Manager beyondtrust Remote Canada | Remote United States…"
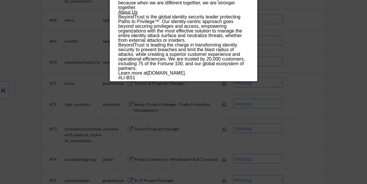
click at [357, 37] on div at bounding box center [183, 92] width 367 height 184
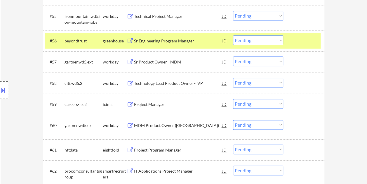
scroll to position [1404, 0]
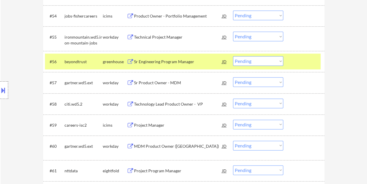
click at [280, 60] on select "Choose an option... Pending Applied Excluded (Questions) Excluded (Expired) Exc…" at bounding box center [258, 61] width 50 height 10
click at [233, 56] on select "Choose an option... Pending Applied Excluded (Questions) Excluded (Expired) Exc…" at bounding box center [258, 61] width 50 height 10
select select ""pending""
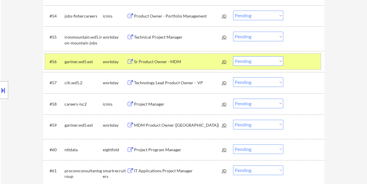
click at [303, 62] on div at bounding box center [305, 61] width 26 height 11
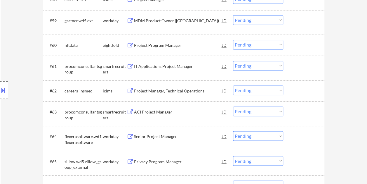
scroll to position [1521, 0]
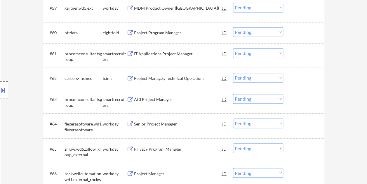
click at [302, 95] on div at bounding box center [305, 99] width 26 height 11
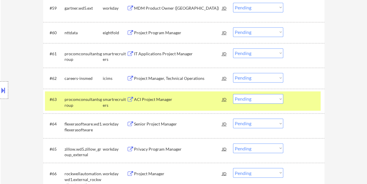
click at [174, 98] on div "ACI Project Manager" at bounding box center [178, 99] width 88 height 6
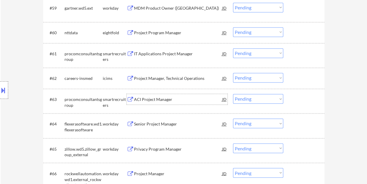
click at [297, 104] on div at bounding box center [305, 99] width 26 height 11
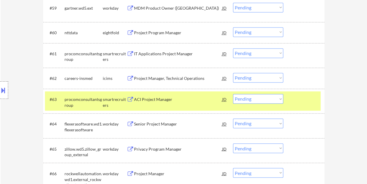
click at [283, 97] on select "Choose an option... Pending Applied Excluded (Questions) Excluded (Expired) Exc…" at bounding box center [258, 99] width 50 height 10
click at [233, 94] on select "Choose an option... Pending Applied Excluded (Questions) Excluded (Expired) Exc…" at bounding box center [258, 99] width 50 height 10
select select ""pending""
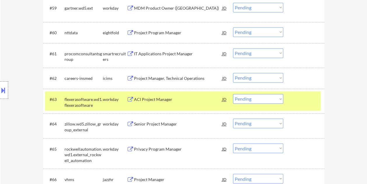
click at [307, 104] on div "#63 flexerasoftware.wd1.flexerasoftware workday ACI Project Manager JD Choose a…" at bounding box center [183, 100] width 276 height 19
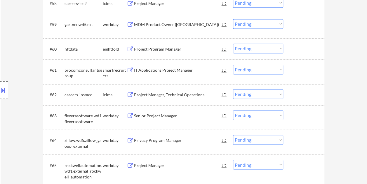
scroll to position [1491, 0]
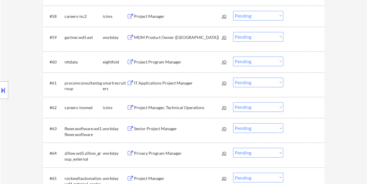
click at [304, 86] on div at bounding box center [305, 82] width 26 height 11
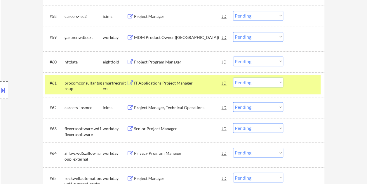
click at [175, 77] on div "IT Applications Project Manager" at bounding box center [178, 82] width 88 height 11
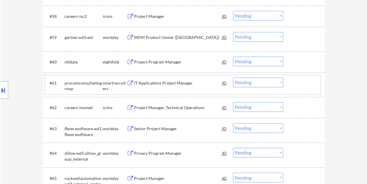
click at [295, 86] on div at bounding box center [305, 82] width 26 height 11
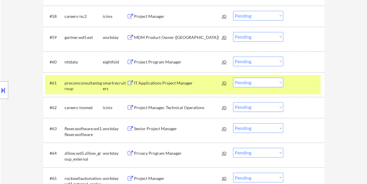
click at [281, 81] on select "Choose an option... Pending Applied Excluded (Questions) Excluded (Expired) Exc…" at bounding box center [258, 82] width 50 height 10
click at [233, 77] on select "Choose an option... Pending Applied Excluded (Questions) Excluded (Expired) Exc…" at bounding box center [258, 82] width 50 height 10
select select ""pending""
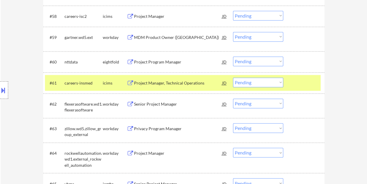
drag, startPoint x: 309, startPoint y: 84, endPoint x: 300, endPoint y: 84, distance: 9.1
click at [309, 84] on div at bounding box center [305, 82] width 26 height 11
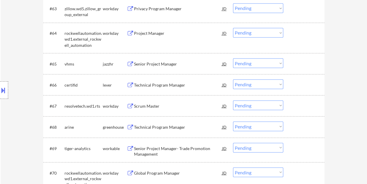
scroll to position [1613, 0]
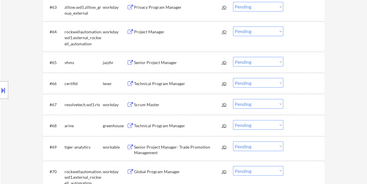
click at [300, 86] on div at bounding box center [305, 83] width 26 height 11
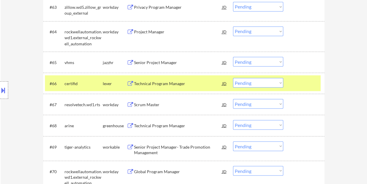
click at [188, 84] on div "Technical Program Manager" at bounding box center [178, 83] width 88 height 6
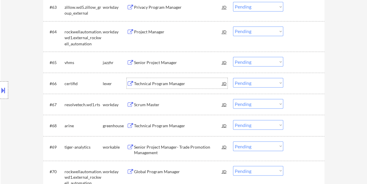
click at [296, 78] on div at bounding box center [305, 83] width 26 height 11
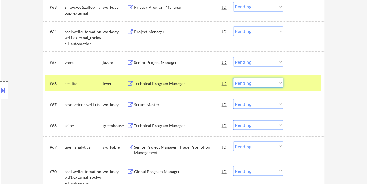
click at [280, 82] on select "Choose an option... Pending Applied Excluded (Questions) Excluded (Expired) Exc…" at bounding box center [258, 83] width 50 height 10
click at [233, 78] on select "Choose an option... Pending Applied Excluded (Questions) Excluded (Expired) Exc…" at bounding box center [258, 83] width 50 height 10
select select ""pending""
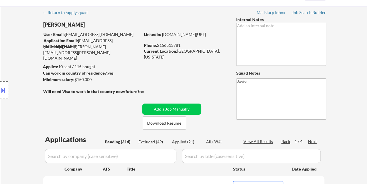
scroll to position [58, 0]
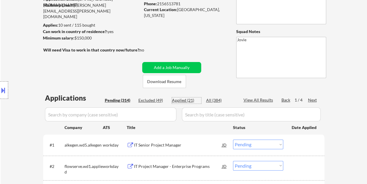
click at [182, 100] on div "Applied (21)" at bounding box center [186, 100] width 29 height 6
select select ""applied""
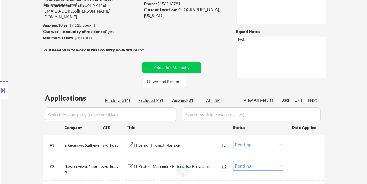
select select ""applied""
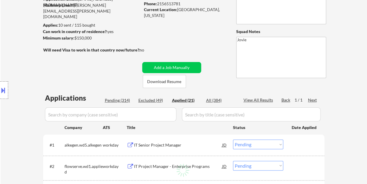
select select ""applied""
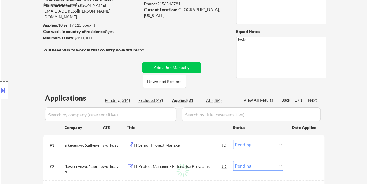
select select ""applied""
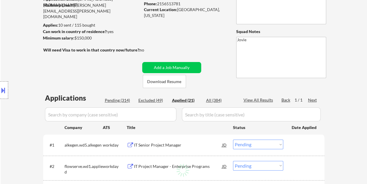
select select ""applied""
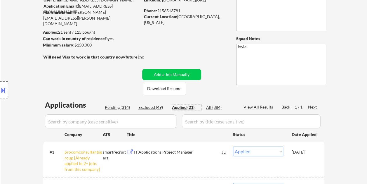
scroll to position [88, 0]
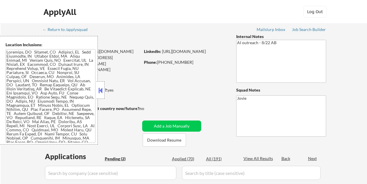
select select ""pending""
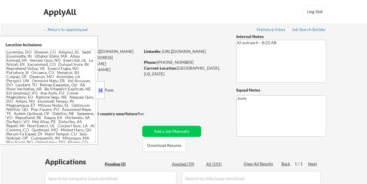
click at [101, 88] on button at bounding box center [100, 90] width 6 height 9
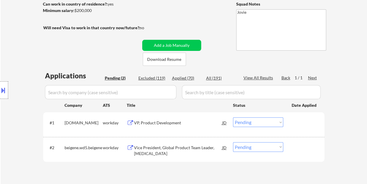
scroll to position [88, 0]
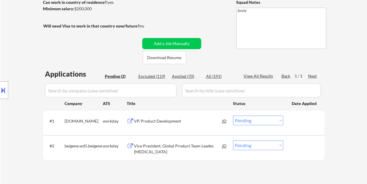
click at [170, 118] on div "VP, Product Development" at bounding box center [178, 121] width 88 height 6
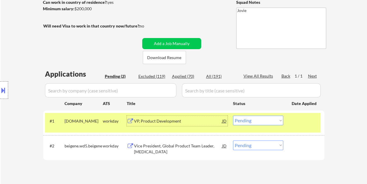
click at [279, 120] on select "Choose an option... Pending Applied Excluded (Questions) Excluded (Expired) Exc…" at bounding box center [258, 120] width 50 height 10
click at [233, 115] on select "Choose an option... Pending Applied Excluded (Questions) Excluded (Expired) Exc…" at bounding box center [258, 120] width 50 height 10
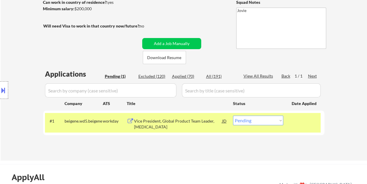
click at [165, 119] on div "Vice President, Global Product Team Leader, Breast Cancer" at bounding box center [178, 123] width 88 height 11
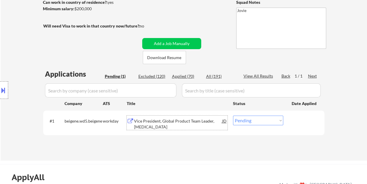
click at [281, 119] on select "Choose an option... Pending Applied Excluded (Questions) Excluded (Expired) Exc…" at bounding box center [258, 120] width 50 height 10
select select ""excluded__bad_match_""
click at [233, 115] on select "Choose an option... Pending Applied Excluded (Questions) Excluded (Expired) Exc…" at bounding box center [258, 120] width 50 height 10
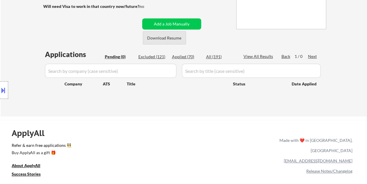
scroll to position [117, 0]
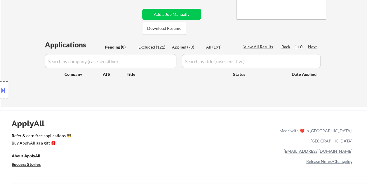
click at [152, 46] on div "Excluded (121)" at bounding box center [153, 47] width 29 height 6
click at [159, 47] on div "Excluded (121)" at bounding box center [153, 47] width 29 height 6
select select ""excluded__salary_""
select select ""excluded""
select select ""excluded__bad_match_""
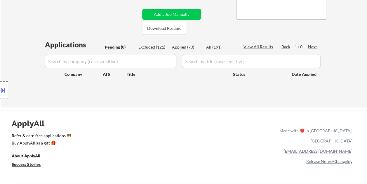
select select ""excluded__bad_match_""
select select ""excluded__other_""
select select ""excluded__location_""
select select ""excluded__bad_match_""
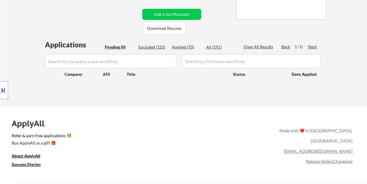
select select ""excluded__bad_match_""
select select ""excluded""
select select ""excluded__other_""
select select ""excluded__bad_match_""
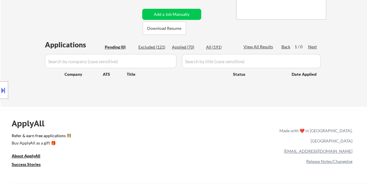
select select ""excluded__bad_match_""
select select ""excluded__expired_""
select select ""excluded__location_""
select select ""excluded__bad_match_""
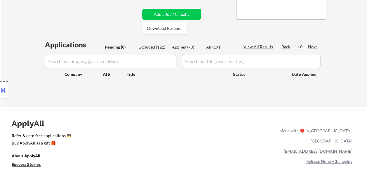
select select ""excluded__bad_match_""
select select ""excluded""
select select ""excluded__expired_""
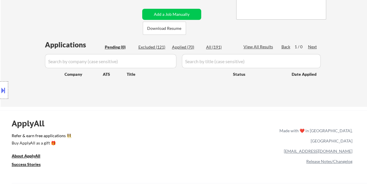
select select ""excluded__bad_match_""
select select ""excluded__expired_""
select select ""excluded""
select select ""excluded__bad_match_""
select select ""excluded__expired_""
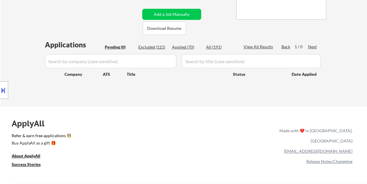
select select ""excluded__bad_match_""
select select ""excluded__location_""
select select ""excluded__bad_match_""
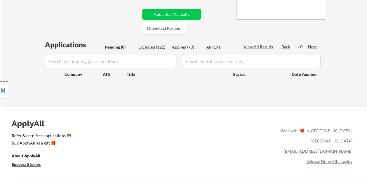
select select ""excluded__bad_match_""
select select ""excluded__expired_""
select select ""excluded__salary_""
select select ""excluded__expired_""
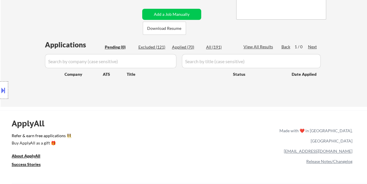
select select ""excluded__salary_""
select select ""excluded__bad_match_""
select select ""excluded__expired_""
select select ""excluded__bad_match_""
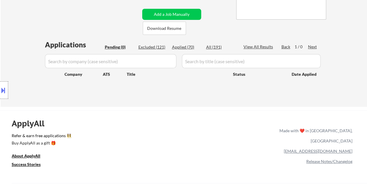
select select ""excluded__bad_match_""
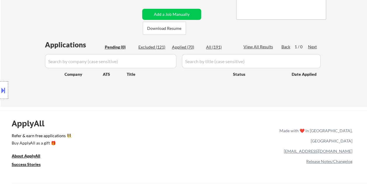
select select ""excluded__bad_match_""
select select ""excluded__salary_""
select select ""excluded__expired_""
select select ""excluded__bad_match_""
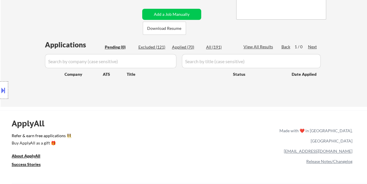
select select ""excluded__expired_""
select select ""excluded""
select select ""excluded__bad_match_""
select select ""excluded__location_""
select select ""excluded__bad_match_""
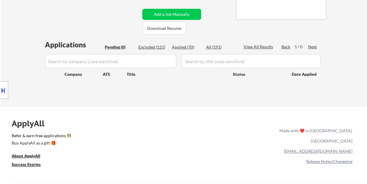
select select ""excluded__bad_match_""
select select ""excluded""
select select ""excluded__location_""
select select ""excluded__salary_""
select select ""excluded__expired_""
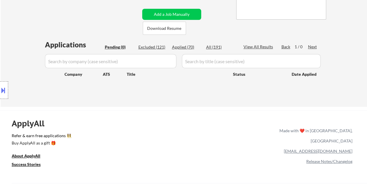
select select ""excluded__expired_""
select select ""excluded__bad_match_""
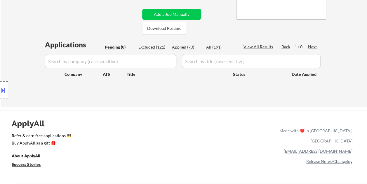
select select ""excluded__bad_match_""
select select ""excluded__expired_""
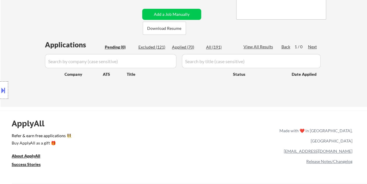
select select ""excluded__bad_match_""
select select ""excluded__expired_""
select select ""excluded__bad_match_""
select select ""excluded__expired_""
select select ""excluded__bad_match_""
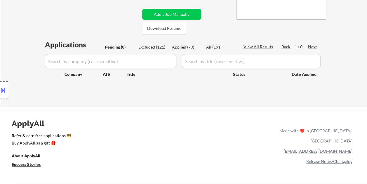
select select ""excluded__bad_match_""
select select ""excluded__expired_""
select select ""excluded__salary_""
select select ""excluded__bad_match_""
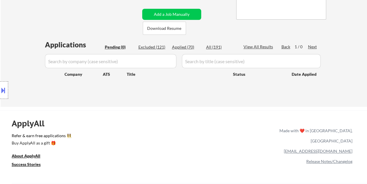
select select ""excluded__bad_match_""
select select ""excluded__salary_""
select select ""excluded__expired_""
select select ""excluded__bad_match_""
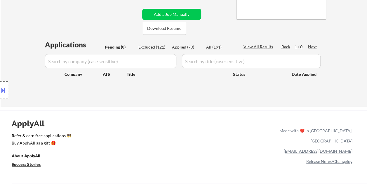
select select ""excluded__expired_""
select select ""excluded__other_""
select select ""excluded__location_""
select select ""excluded__bad_match_""
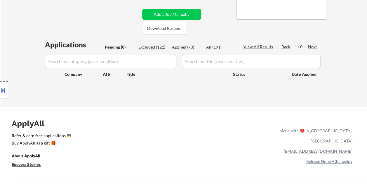
select select ""excluded__bad_match_""
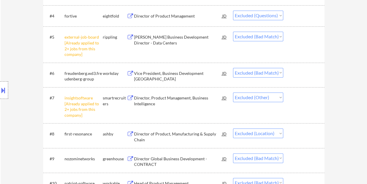
scroll to position [234, 0]
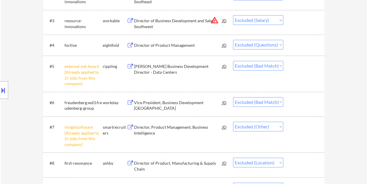
click at [180, 45] on div "Director of Product Management" at bounding box center [178, 45] width 88 height 6
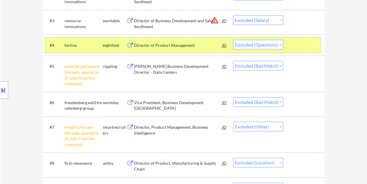
click at [298, 45] on div at bounding box center [305, 45] width 26 height 11
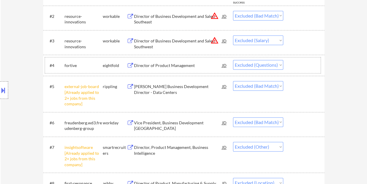
scroll to position [205, 0]
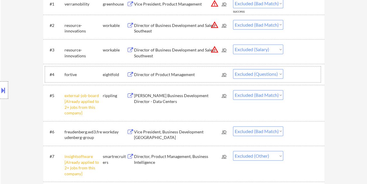
click at [295, 46] on div at bounding box center [305, 49] width 26 height 11
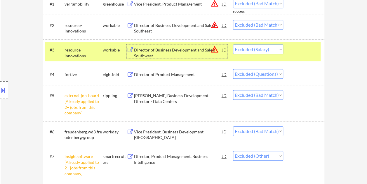
click at [177, 48] on div "Director of Business Development and Sales - Southwest" at bounding box center [178, 52] width 88 height 11
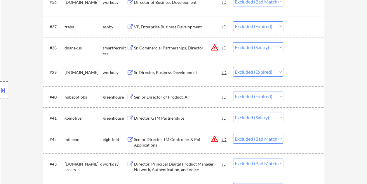
scroll to position [1052, 0]
click at [296, 44] on div at bounding box center [305, 47] width 26 height 11
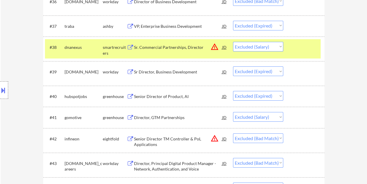
click at [154, 46] on div "Sr. Commercial Partnerships, Director" at bounding box center [178, 47] width 88 height 6
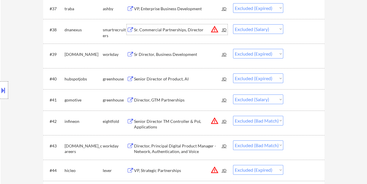
scroll to position [1082, 0]
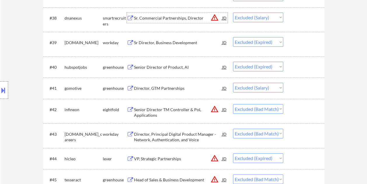
drag, startPoint x: 307, startPoint y: 90, endPoint x: 298, endPoint y: 90, distance: 8.8
click at [307, 90] on div at bounding box center [305, 88] width 26 height 11
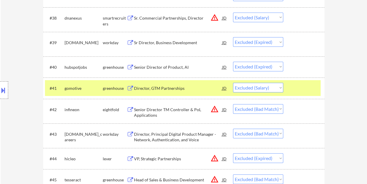
click at [157, 95] on div "#41 gomotive greenhouse Director, GTM Partnerships JD Choose an option... Pendi…" at bounding box center [183, 88] width 276 height 16
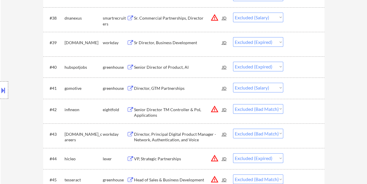
click at [296, 85] on div at bounding box center [305, 88] width 26 height 11
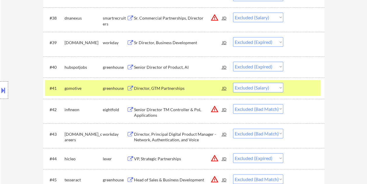
click at [160, 89] on div "Director, GTM Partnerships" at bounding box center [178, 88] width 88 height 6
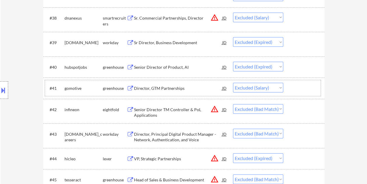
click at [303, 87] on div at bounding box center [305, 88] width 26 height 11
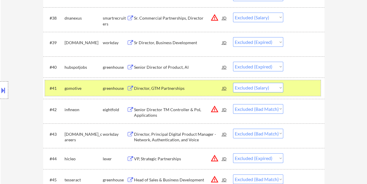
click at [292, 89] on div at bounding box center [305, 88] width 26 height 11
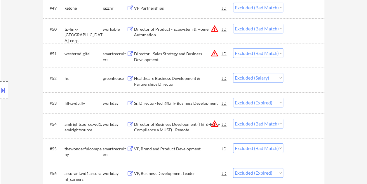
scroll to position [1374, 0]
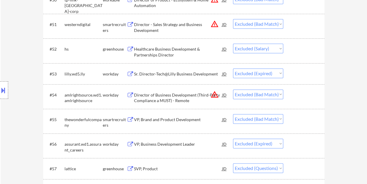
click at [293, 49] on div at bounding box center [305, 49] width 26 height 11
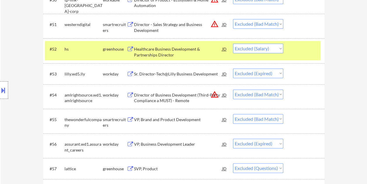
click at [161, 53] on div "Healthcare Business Development & Partnerships Director" at bounding box center [178, 51] width 88 height 11
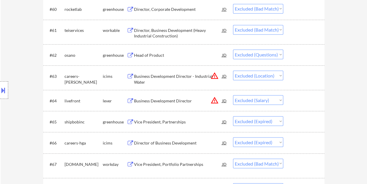
scroll to position [1608, 0]
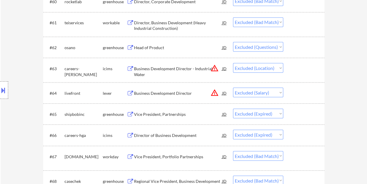
click at [298, 94] on div at bounding box center [305, 92] width 26 height 11
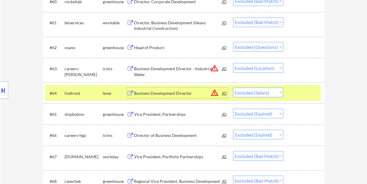
click at [177, 94] on div "Business Development Director" at bounding box center [178, 93] width 88 height 6
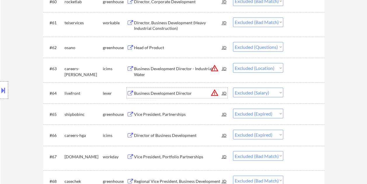
click at [282, 92] on select "Choose an option... Pending Applied Excluded (Questions) Excluded (Expired) Exc…" at bounding box center [258, 92] width 50 height 10
click at [233, 87] on select "Choose an option... Pending Applied Excluded (Questions) Excluded (Expired) Exc…" at bounding box center [258, 92] width 50 height 10
select select ""excluded__expired_""
select select ""excluded__bad_match_""
select select ""excluded__expired_""
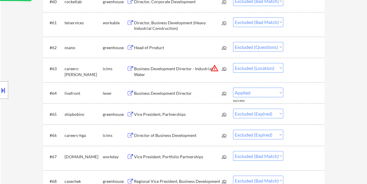
select select ""excluded__bad_match_""
select select ""excluded__expired_""
select select ""excluded__bad_match_""
select select ""excluded__expired_""
select select ""excluded__bad_match_""
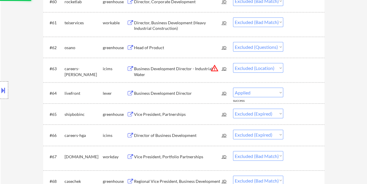
select select ""excluded__expired_""
select select ""excluded__salary_""
select select ""excluded__bad_match_""
select select ""excluded__salary_""
select select ""excluded__expired_""
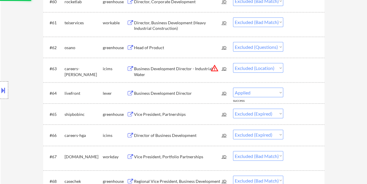
select select ""excluded__bad_match_""
select select ""excluded__expired_""
select select ""excluded__other_""
select select ""excluded__location_""
select select ""excluded__bad_match_""
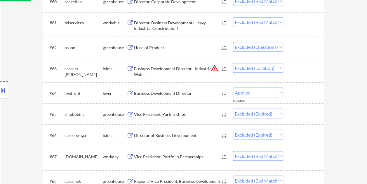
select select ""excluded__salary_""
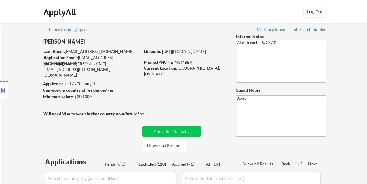
scroll to position [0, 0]
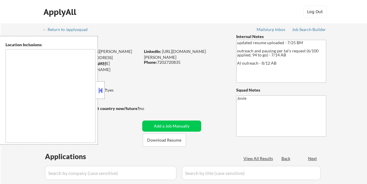
type textarea "Westminster, CO Broomfield, CO Arvada, CO Northglenn, CO Thornton, CO Federal H…"
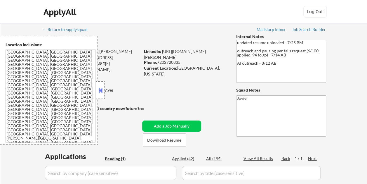
click at [103, 87] on button at bounding box center [100, 90] width 6 height 9
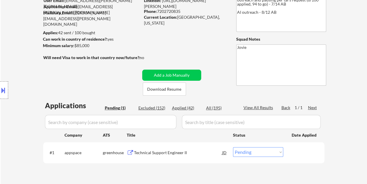
scroll to position [88, 0]
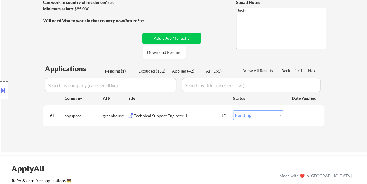
click at [172, 113] on div "Technical Support Engineer II" at bounding box center [178, 115] width 88 height 11
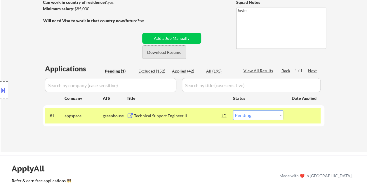
click at [163, 53] on button "Download Resume" at bounding box center [164, 52] width 43 height 13
click at [348, 83] on div "← Return to /applysquad Mailslurp Inbox Job Search Builder Evan Miller User Ema…" at bounding box center [184, 44] width 367 height 216
click at [352, 72] on div "← Return to /applysquad Mailslurp Inbox Job Search Builder Evan Miller User Ema…" at bounding box center [184, 44] width 367 height 216
click at [258, 114] on select "Choose an option... Pending Applied Excluded (Questions) Excluded (Expired) Exc…" at bounding box center [258, 115] width 50 height 10
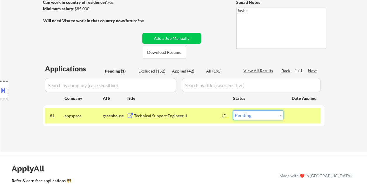
select select ""applied""
click at [233, 110] on select "Choose an option... Pending Applied Excluded (Questions) Excluded (Expired) Exc…" at bounding box center [258, 115] width 50 height 10
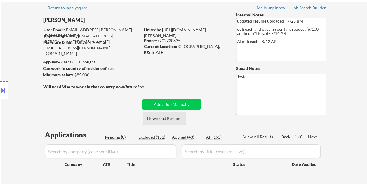
scroll to position [58, 0]
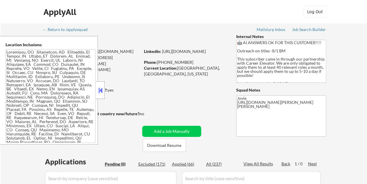
click at [101, 90] on button at bounding box center [100, 90] width 6 height 9
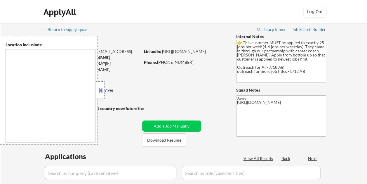
select select ""pending""
type textarea "[GEOGRAPHIC_DATA], [GEOGRAPHIC_DATA] [GEOGRAPHIC_DATA], [GEOGRAPHIC_DATA] [GEOG…"
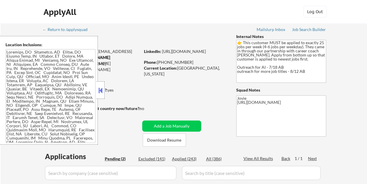
click at [101, 89] on button at bounding box center [100, 90] width 6 height 9
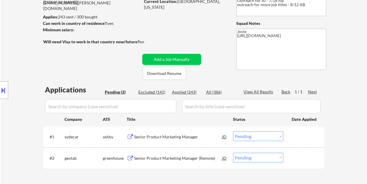
scroll to position [58, 0]
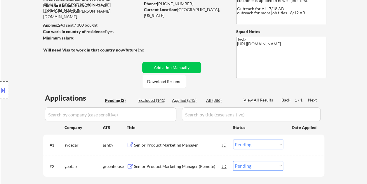
click at [172, 143] on div "Senior Product Marketing Manager" at bounding box center [178, 145] width 88 height 6
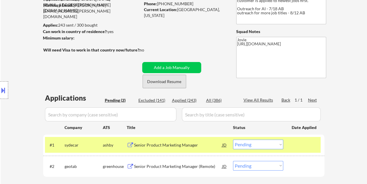
click at [154, 83] on button "Download Resume" at bounding box center [164, 81] width 43 height 13
click at [215, 25] on div "← Return to /applysquad Mailslurp Inbox Job Search Builder [PERSON_NAME] User E…" at bounding box center [184, 81] width 292 height 232
click at [274, 145] on select "Choose an option... Pending Applied Excluded (Questions) Excluded (Expired) Exc…" at bounding box center [258, 144] width 50 height 10
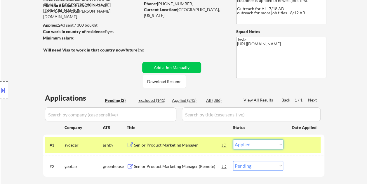
click at [233, 139] on select "Choose an option... Pending Applied Excluded (Questions) Excluded (Expired) Exc…" at bounding box center [258, 144] width 50 height 10
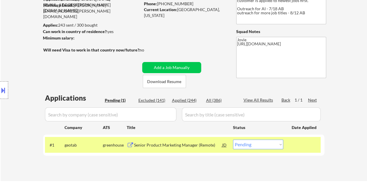
click at [167, 141] on div "Senior Product Marketing Manager (Remote)" at bounding box center [178, 144] width 88 height 11
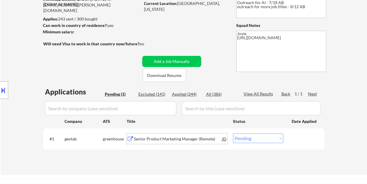
scroll to position [117, 0]
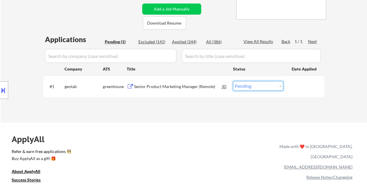
click at [278, 85] on select "Choose an option... Pending Applied Excluded (Questions) Excluded (Expired) Exc…" at bounding box center [258, 86] width 50 height 10
select select ""applied""
click at [233, 81] on select "Choose an option... Pending Applied Excluded (Questions) Excluded (Expired) Exc…" at bounding box center [258, 86] width 50 height 10
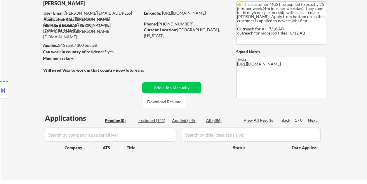
scroll to position [29, 0]
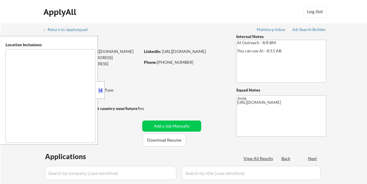
type textarea "remote"
select select ""pending""
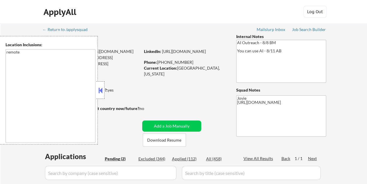
click at [102, 88] on button at bounding box center [100, 90] width 6 height 9
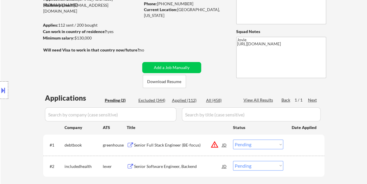
scroll to position [88, 0]
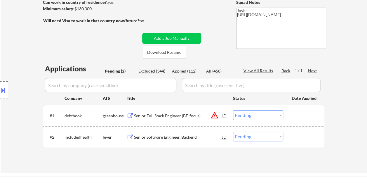
click at [165, 116] on div "Senior Full Stack Engineer (BE-focus)" at bounding box center [178, 116] width 88 height 6
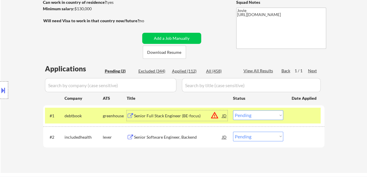
click at [268, 116] on select "Choose an option... Pending Applied Excluded (Questions) Excluded (Expired) Exc…" at bounding box center [258, 115] width 50 height 10
click at [233, 110] on select "Choose an option... Pending Applied Excluded (Questions) Excluded (Expired) Exc…" at bounding box center [258, 115] width 50 height 10
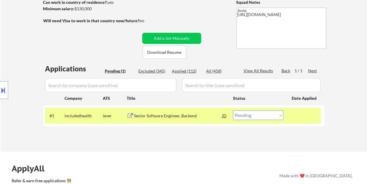
click at [160, 112] on div "Senior Software Engineer, Backend" at bounding box center [178, 115] width 88 height 11
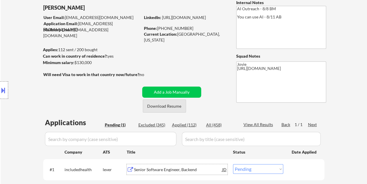
scroll to position [29, 0]
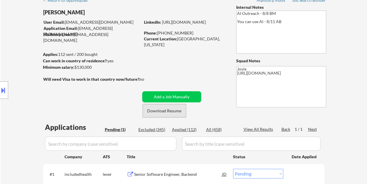
click at [167, 110] on button "Download Resume" at bounding box center [164, 110] width 43 height 13
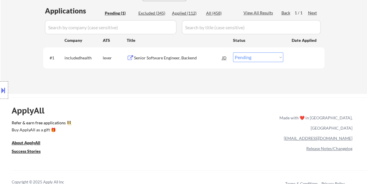
scroll to position [146, 0]
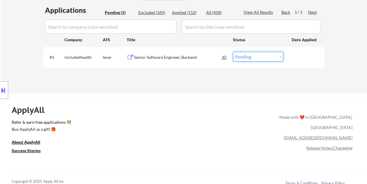
click at [251, 56] on select "Choose an option... Pending Applied Excluded (Questions) Excluded (Expired) Exc…" at bounding box center [258, 57] width 50 height 10
select select ""applied""
click at [233, 52] on select "Choose an option... Pending Applied Excluded (Questions) Excluded (Expired) Exc…" at bounding box center [258, 57] width 50 height 10
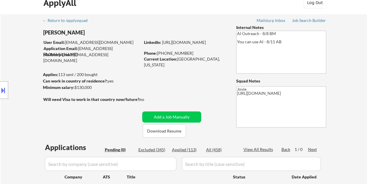
scroll to position [0, 0]
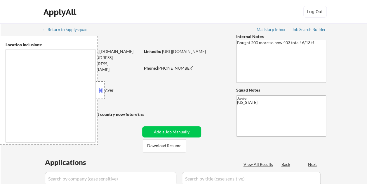
type textarea "[GEOGRAPHIC_DATA], [GEOGRAPHIC_DATA] [GEOGRAPHIC_DATA], [GEOGRAPHIC_DATA] [GEOG…"
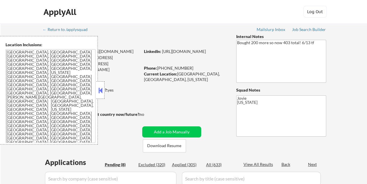
select select ""pending""
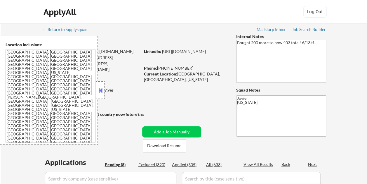
select select ""pending""
click at [102, 85] on div at bounding box center [100, 90] width 8 height 18
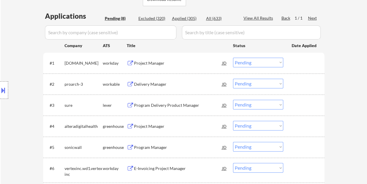
scroll to position [175, 0]
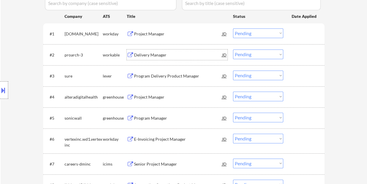
click at [163, 56] on div "Delivery Manager" at bounding box center [178, 55] width 88 height 6
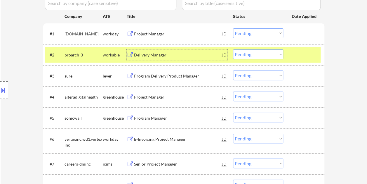
click at [4, 90] on button at bounding box center [3, 90] width 6 height 10
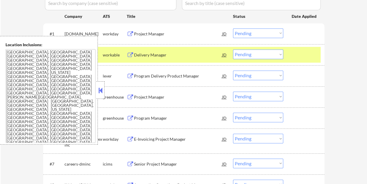
click at [103, 92] on button at bounding box center [100, 90] width 6 height 9
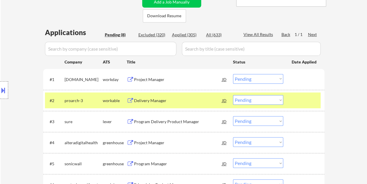
scroll to position [117, 0]
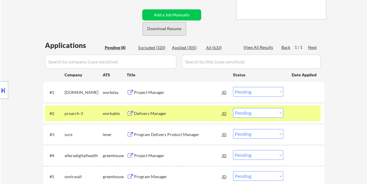
click at [161, 26] on button "Download Resume" at bounding box center [164, 28] width 43 height 13
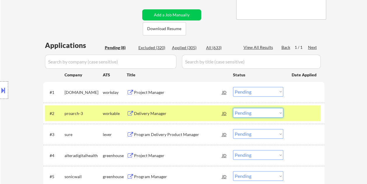
click at [277, 114] on select "Choose an option... Pending Applied Excluded (Questions) Excluded (Expired) Exc…" at bounding box center [258, 113] width 50 height 10
click at [233, 108] on select "Choose an option... Pending Applied Excluded (Questions) Excluded (Expired) Exc…" at bounding box center [258, 113] width 50 height 10
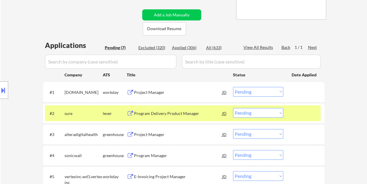
click at [163, 110] on div "Program Delivery Product Manager" at bounding box center [178, 113] width 88 height 11
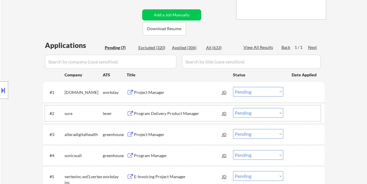
click at [302, 119] on div "#2 sure lever Program Delivery Product Manager JD Choose an option... Pending A…" at bounding box center [183, 113] width 276 height 16
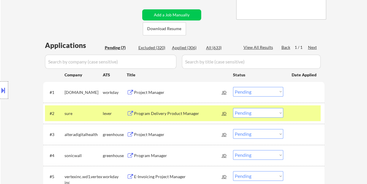
click at [279, 112] on select "Choose an option... Pending Applied Excluded (Questions) Excluded (Expired) Exc…" at bounding box center [258, 113] width 50 height 10
click at [233, 108] on select "Choose an option... Pending Applied Excluded (Questions) Excluded (Expired) Exc…" at bounding box center [258, 113] width 50 height 10
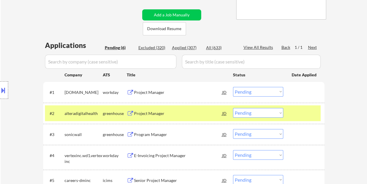
click at [305, 110] on div at bounding box center [305, 113] width 26 height 11
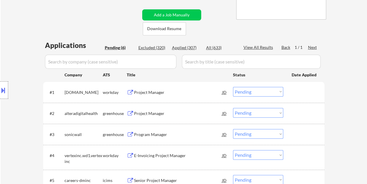
click at [302, 112] on div at bounding box center [305, 113] width 26 height 11
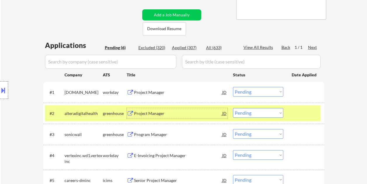
click at [182, 109] on div "Project Manager" at bounding box center [178, 113] width 88 height 11
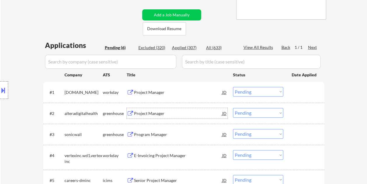
click at [299, 110] on div at bounding box center [305, 113] width 26 height 11
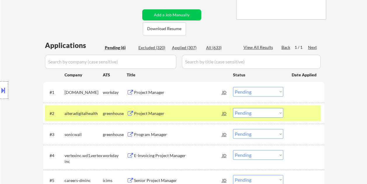
click at [282, 112] on select "Choose an option... Pending Applied Excluded (Questions) Excluded (Expired) Exc…" at bounding box center [258, 113] width 50 height 10
click at [233, 108] on select "Choose an option... Pending Applied Excluded (Questions) Excluded (Expired) Exc…" at bounding box center [258, 113] width 50 height 10
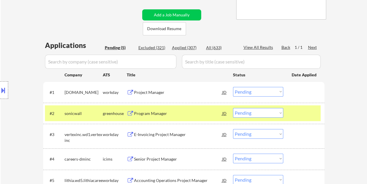
click at [290, 113] on div "#2 sonicwall greenhouse Program Manager JD Choose an option... Pending Applied …" at bounding box center [183, 113] width 276 height 16
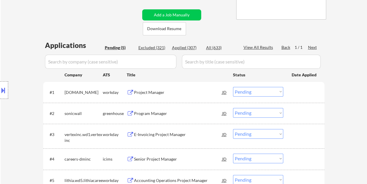
scroll to position [146, 0]
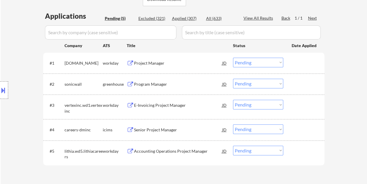
click at [289, 81] on div "#2 sonicwall greenhouse Program Manager JD Choose an option... Pending Applied …" at bounding box center [183, 84] width 276 height 16
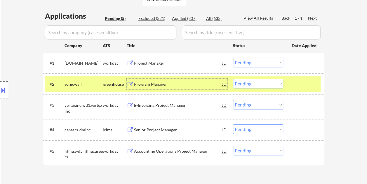
click at [202, 83] on div "Program Manager" at bounding box center [178, 84] width 88 height 6
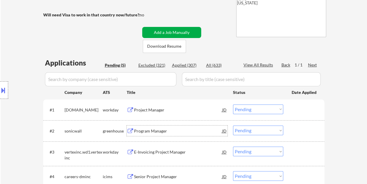
scroll to position [88, 0]
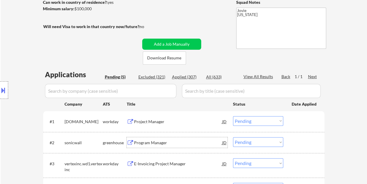
click at [296, 146] on div at bounding box center [305, 142] width 26 height 11
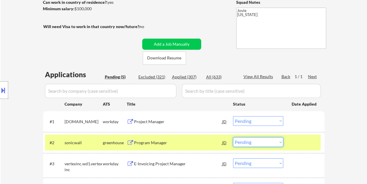
click at [281, 142] on select "Choose an option... Pending Applied Excluded (Questions) Excluded (Expired) Exc…" at bounding box center [258, 142] width 50 height 10
click at [233, 137] on select "Choose an option... Pending Applied Excluded (Questions) Excluded (Expired) Exc…" at bounding box center [258, 142] width 50 height 10
select select ""pending""
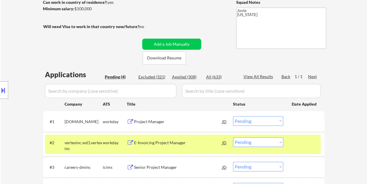
click at [295, 141] on div at bounding box center [305, 142] width 26 height 11
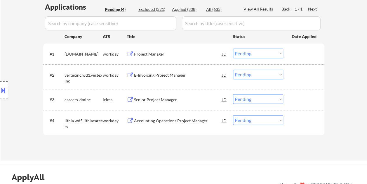
scroll to position [146, 0]
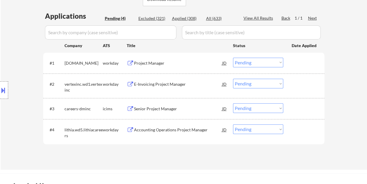
click at [292, 63] on div at bounding box center [305, 63] width 26 height 11
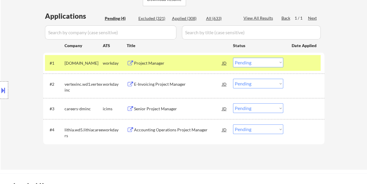
click at [169, 61] on div "Project Manager" at bounding box center [178, 63] width 88 height 6
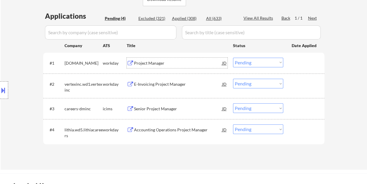
click at [295, 66] on div at bounding box center [305, 63] width 26 height 11
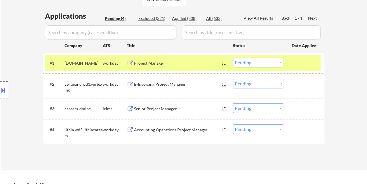
drag, startPoint x: 280, startPoint y: 61, endPoint x: 277, endPoint y: 62, distance: 3.3
click at [280, 61] on select "Choose an option... Pending Applied Excluded (Questions) Excluded (Expired) Exc…" at bounding box center [258, 63] width 50 height 10
click at [233, 58] on select "Choose an option... Pending Applied Excluded (Questions) Excluded (Expired) Exc…" at bounding box center [258, 63] width 50 height 10
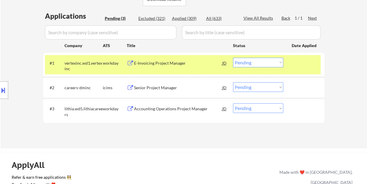
click at [294, 62] on div at bounding box center [305, 63] width 26 height 11
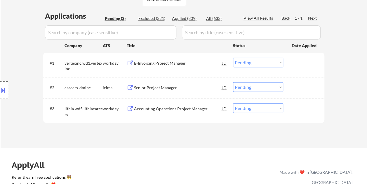
click at [290, 66] on div "#1 vertexinc.wd1.vertexinc workday E-Invoicing Project Manager JD Choose an opt…" at bounding box center [183, 64] width 276 height 19
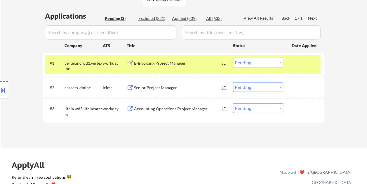
click at [169, 65] on div "E-Invoicing Project Manager" at bounding box center [178, 63] width 88 height 6
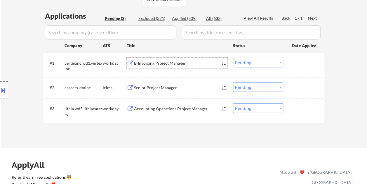
click at [273, 63] on select "Choose an option... Pending Applied Excluded (Questions) Excluded (Expired) Exc…" at bounding box center [258, 63] width 50 height 10
click at [233, 58] on select "Choose an option... Pending Applied Excluded (Questions) Excluded (Expired) Exc…" at bounding box center [258, 63] width 50 height 10
select select ""pending""
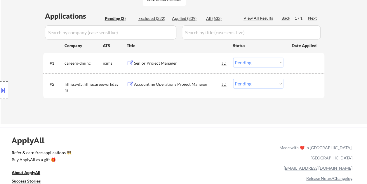
click at [172, 82] on div "Accounting Operations Project Manager" at bounding box center [178, 84] width 88 height 6
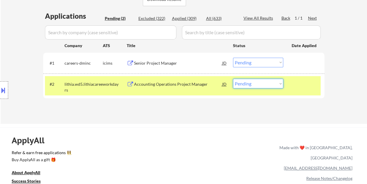
click at [281, 82] on select "Choose an option... Pending Applied Excluded (Questions) Excluded (Expired) Exc…" at bounding box center [258, 84] width 50 height 10
select select ""excluded__bad_match_""
click at [233, 79] on select "Choose an option... Pending Applied Excluded (Questions) Excluded (Expired) Exc…" at bounding box center [258, 84] width 50 height 10
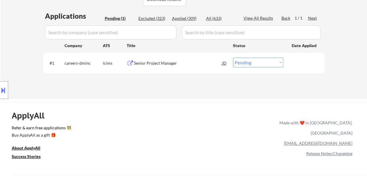
click at [171, 61] on div "Senior Project Manager" at bounding box center [178, 63] width 88 height 6
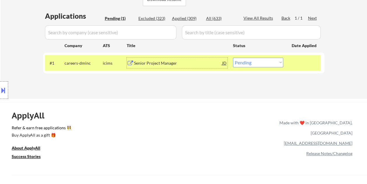
drag, startPoint x: 267, startPoint y: 62, endPoint x: 261, endPoint y: 61, distance: 5.7
click at [267, 62] on select "Choose an option... Pending Applied Excluded (Questions) Excluded (Expired) Exc…" at bounding box center [258, 63] width 50 height 10
select select ""excluded__bad_match_""
click at [233, 58] on select "Choose an option... Pending Applied Excluded (Questions) Excluded (Expired) Exc…" at bounding box center [258, 63] width 50 height 10
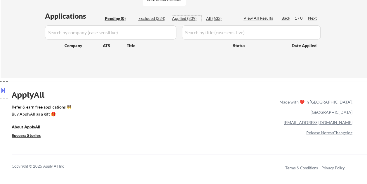
click at [188, 18] on div "Applied (309)" at bounding box center [186, 18] width 29 height 6
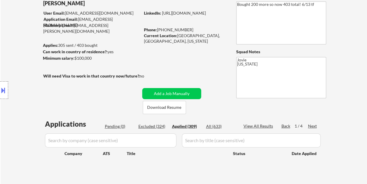
scroll to position [29, 0]
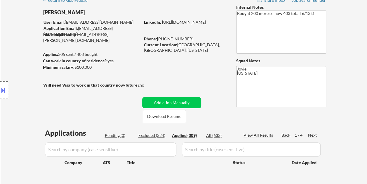
select select ""applied""
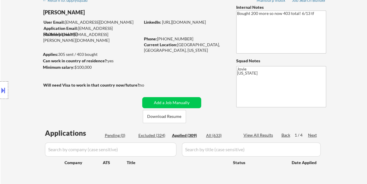
select select ""applied""
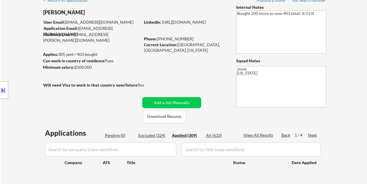
select select ""applied""
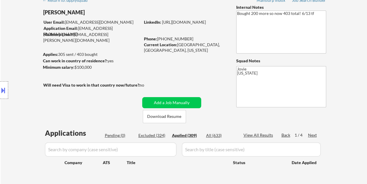
select select ""applied""
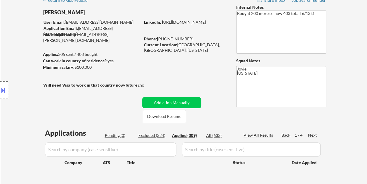
select select ""applied""
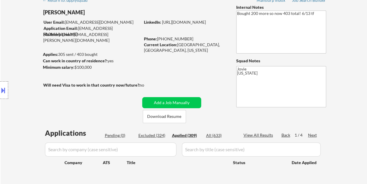
select select ""applied""
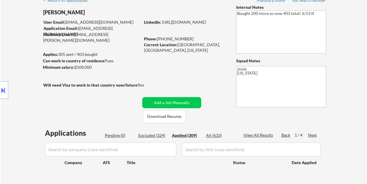
select select ""applied""
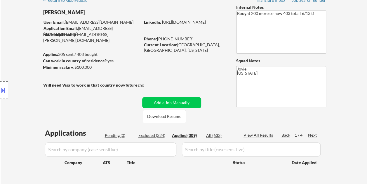
select select ""applied""
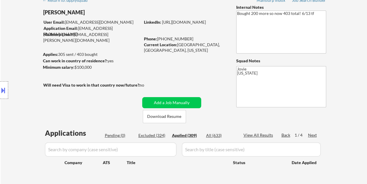
select select ""applied""
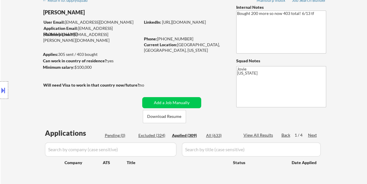
select select ""applied""
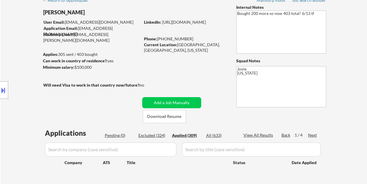
select select ""applied""
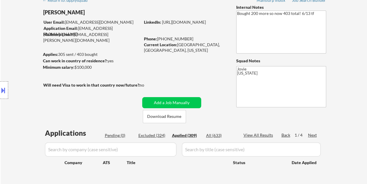
select select ""applied""
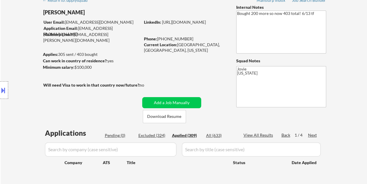
select select ""applied""
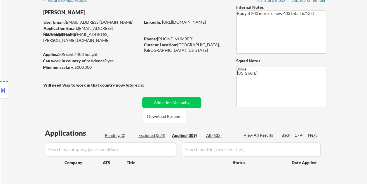
select select ""applied""
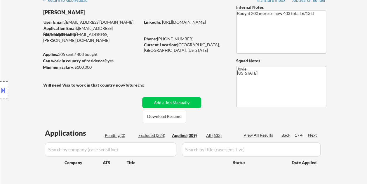
select select ""applied""
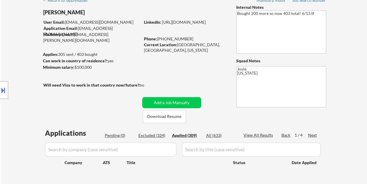
select select ""applied""
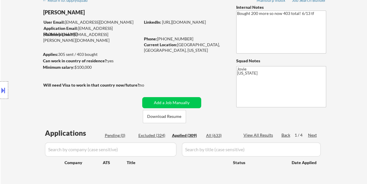
select select ""applied""
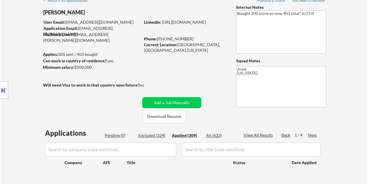
select select ""applied""
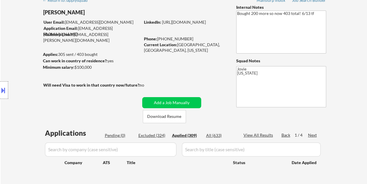
select select ""applied""
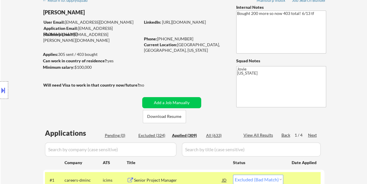
select select ""applied""
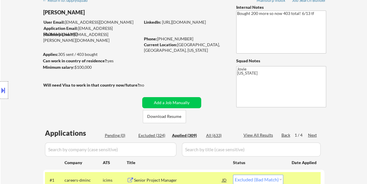
select select ""applied""
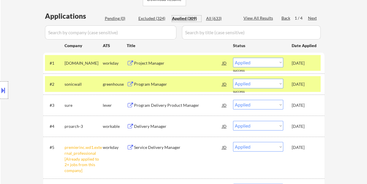
scroll to position [117, 0]
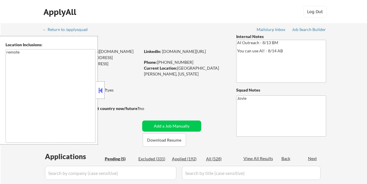
select select ""pending""
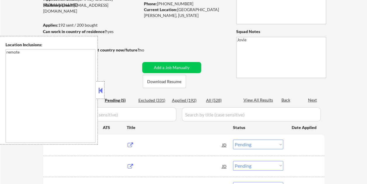
scroll to position [58, 0]
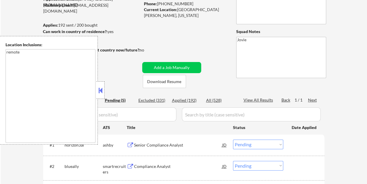
click at [101, 88] on button at bounding box center [100, 90] width 6 height 9
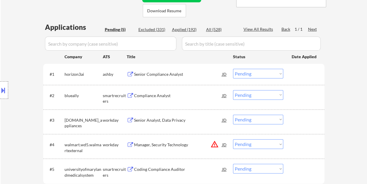
scroll to position [146, 0]
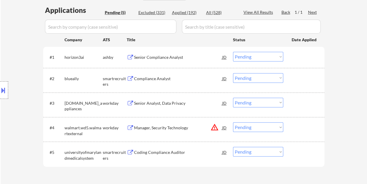
click at [182, 70] on div "#2 blueally smartrecruiters Compliance Analyst JD Choose an option... Pending A…" at bounding box center [183, 80] width 281 height 25
click at [180, 58] on div "Senior Compliance Analyst" at bounding box center [178, 57] width 88 height 6
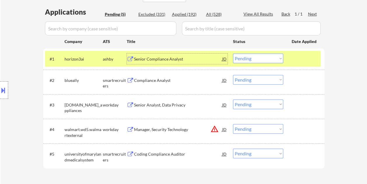
scroll to position [117, 0]
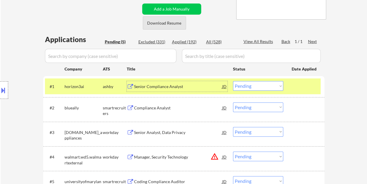
click at [151, 23] on button "Download Resume" at bounding box center [164, 22] width 43 height 13
click at [127, 23] on div "← Return to /applysquad Mailslurp Inbox Job Search Builder Kodili Nnadozie User…" at bounding box center [184, 61] width 292 height 310
